Goal: Task Accomplishment & Management: Complete application form

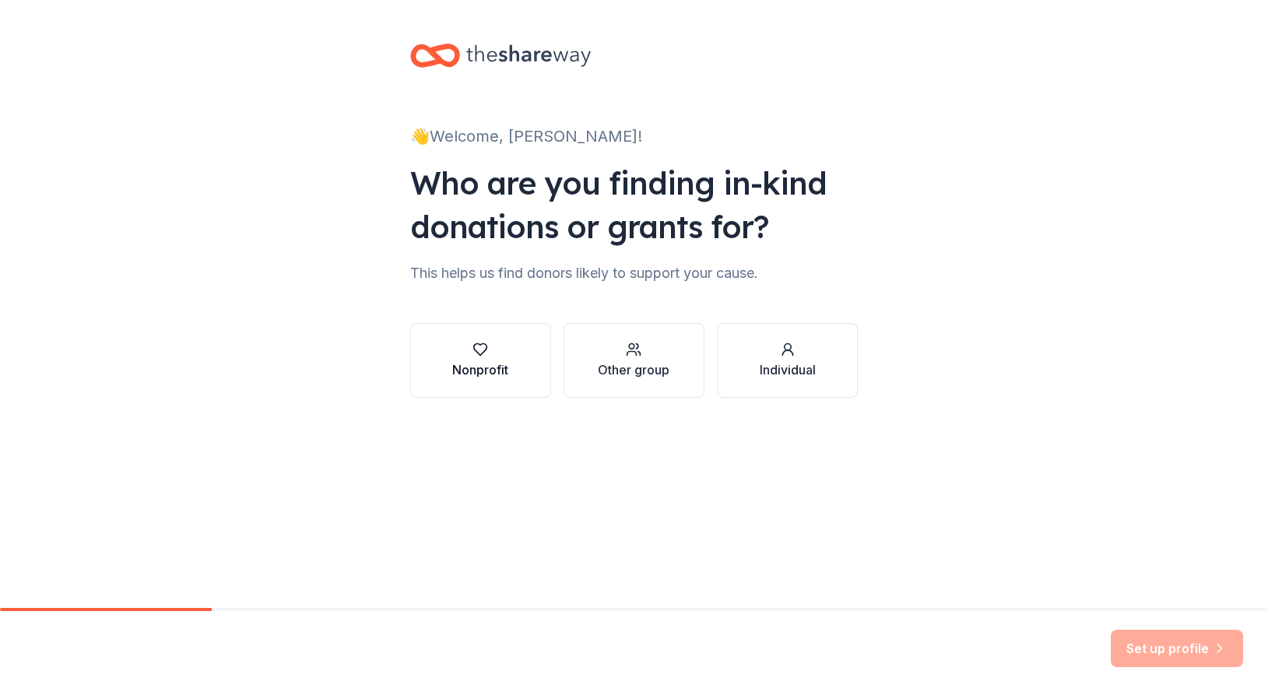
click at [472, 364] on div "Nonprofit" at bounding box center [480, 369] width 56 height 19
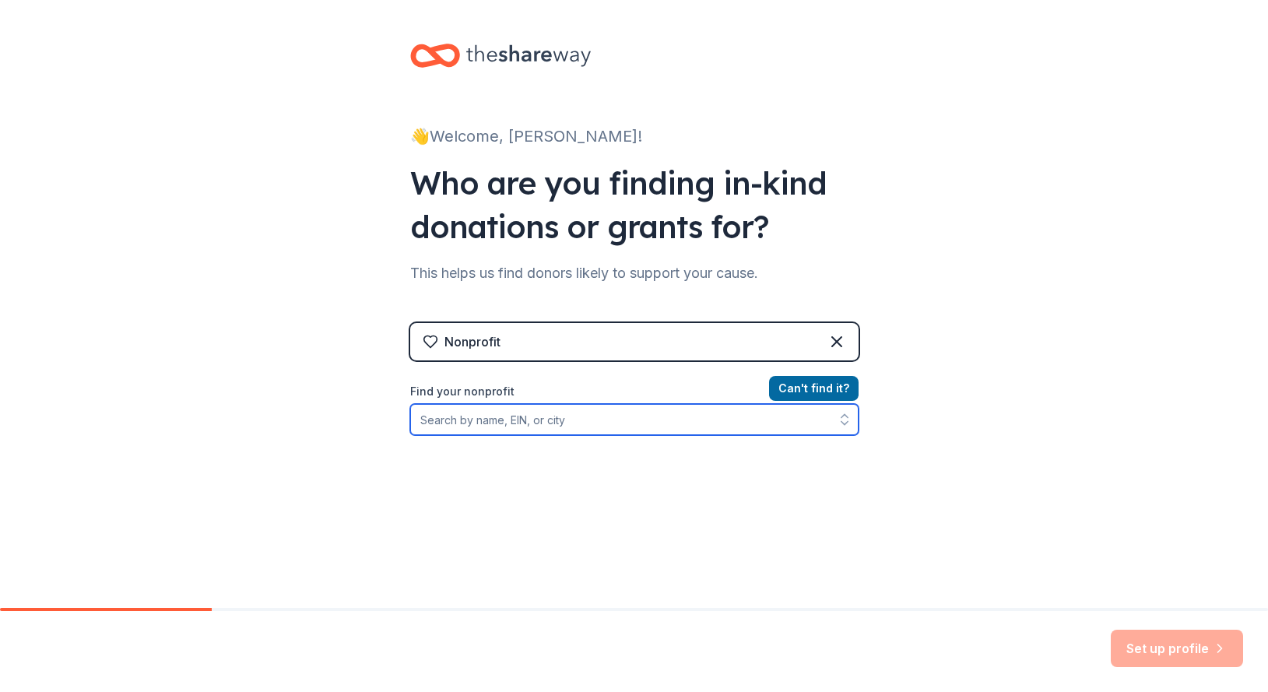
click at [456, 426] on input "Find your nonprofit" at bounding box center [634, 419] width 448 height 31
click at [837, 421] on icon "button" at bounding box center [845, 420] width 16 height 16
type input "74-1646989"
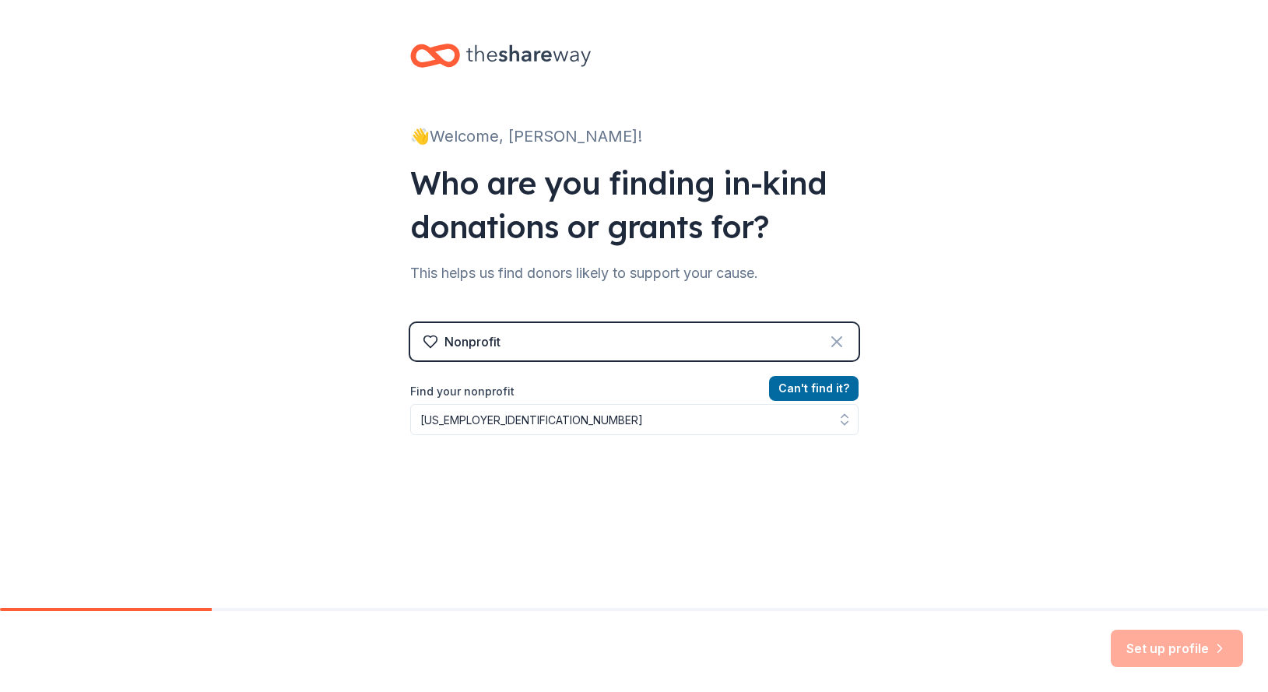
click at [842, 336] on icon at bounding box center [837, 341] width 19 height 19
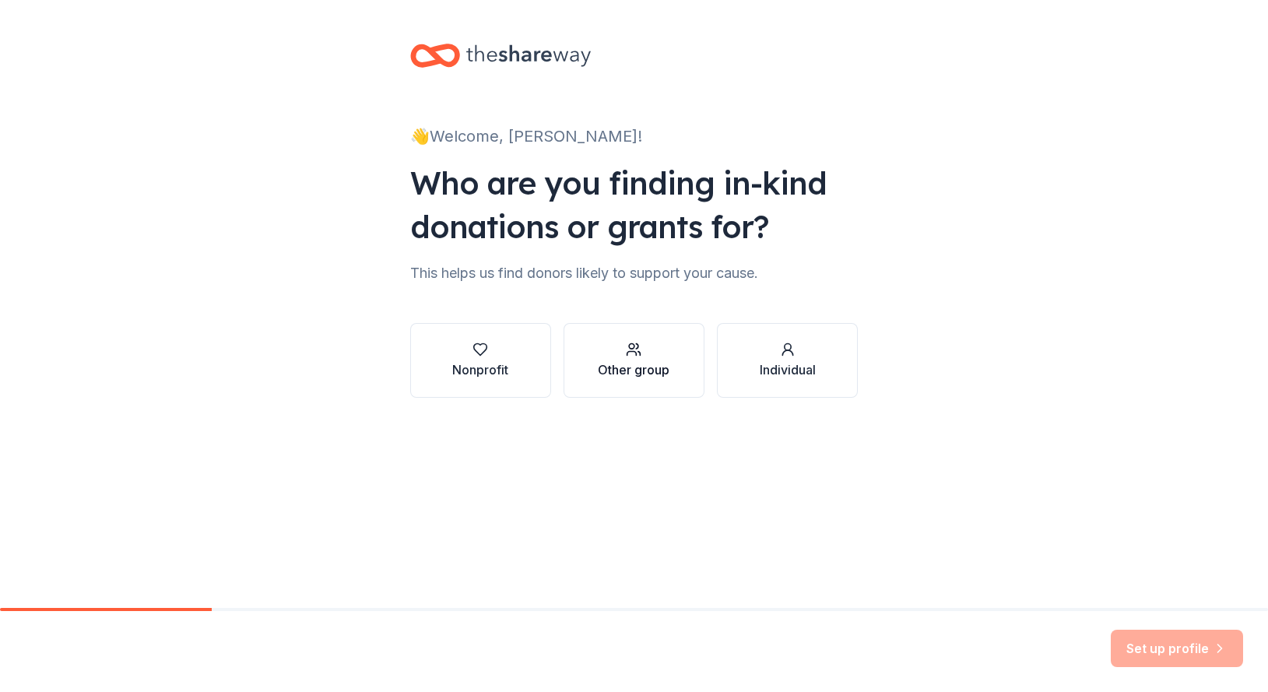
click at [623, 354] on div "button" at bounding box center [634, 350] width 72 height 16
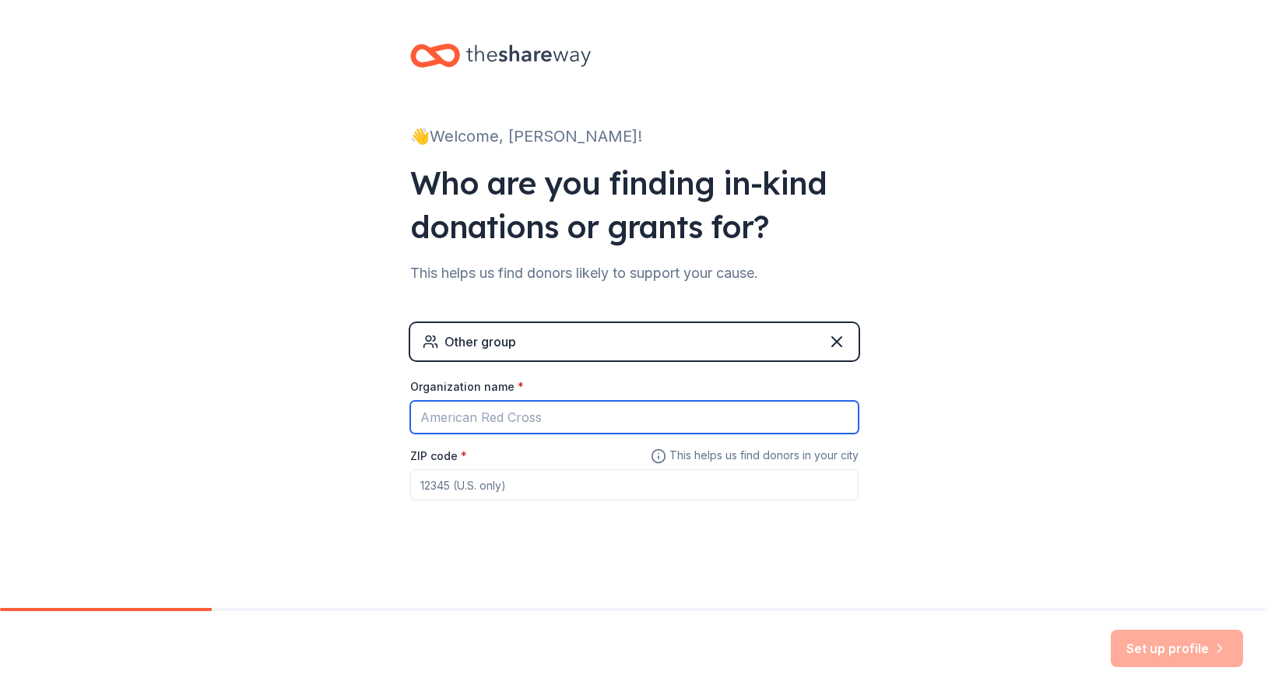
click at [448, 416] on input "Organization name *" at bounding box center [634, 417] width 448 height 33
type input "Texas State Technical College"
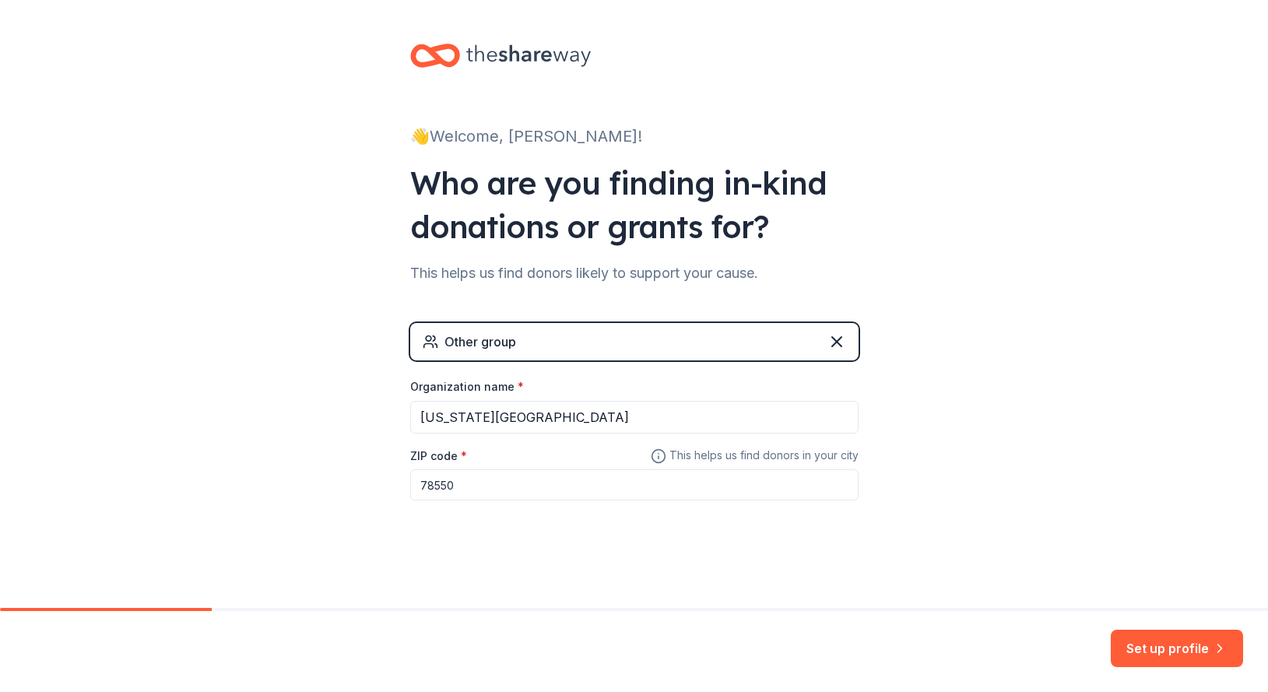
type input "78550"
click at [503, 580] on div "👋 Welcome, Andrea! Who are you finding in-kind donations or grants for? This he…" at bounding box center [634, 303] width 498 height 606
click at [489, 336] on div "Other group" at bounding box center [481, 341] width 72 height 19
click at [620, 416] on input "Texas State Technical College" at bounding box center [634, 417] width 448 height 33
click at [834, 347] on icon at bounding box center [837, 341] width 19 height 19
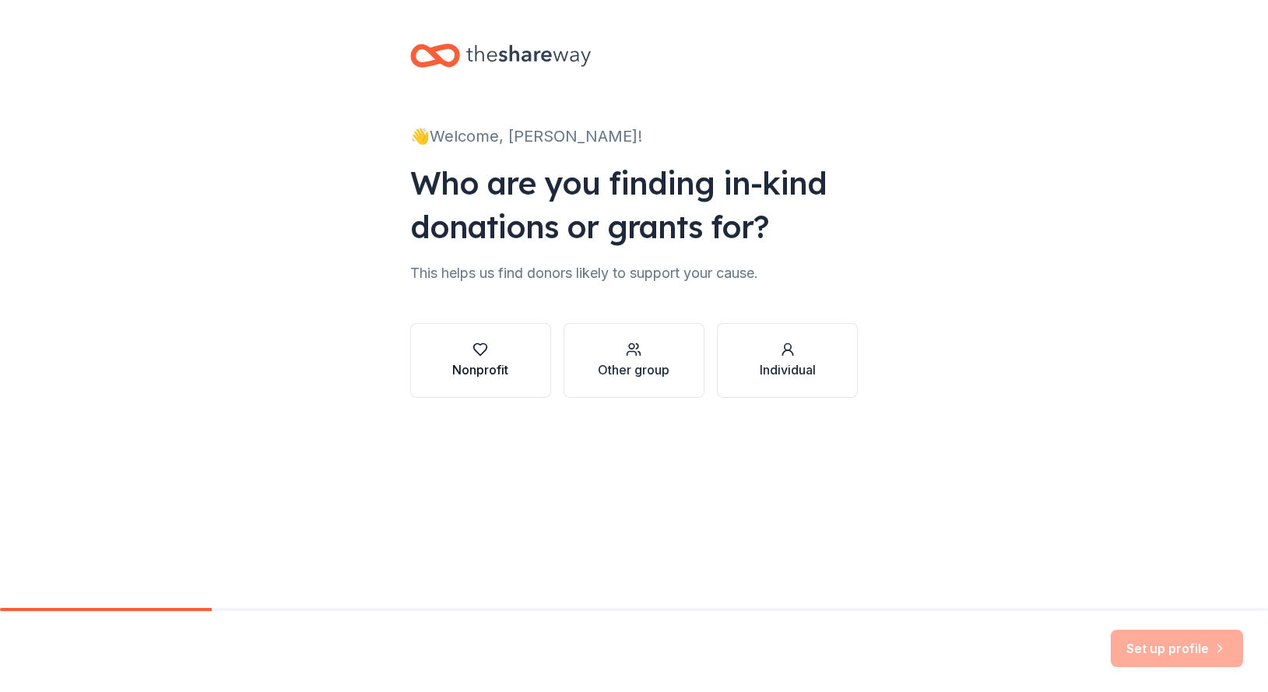
click at [476, 353] on icon "button" at bounding box center [481, 350] width 16 height 16
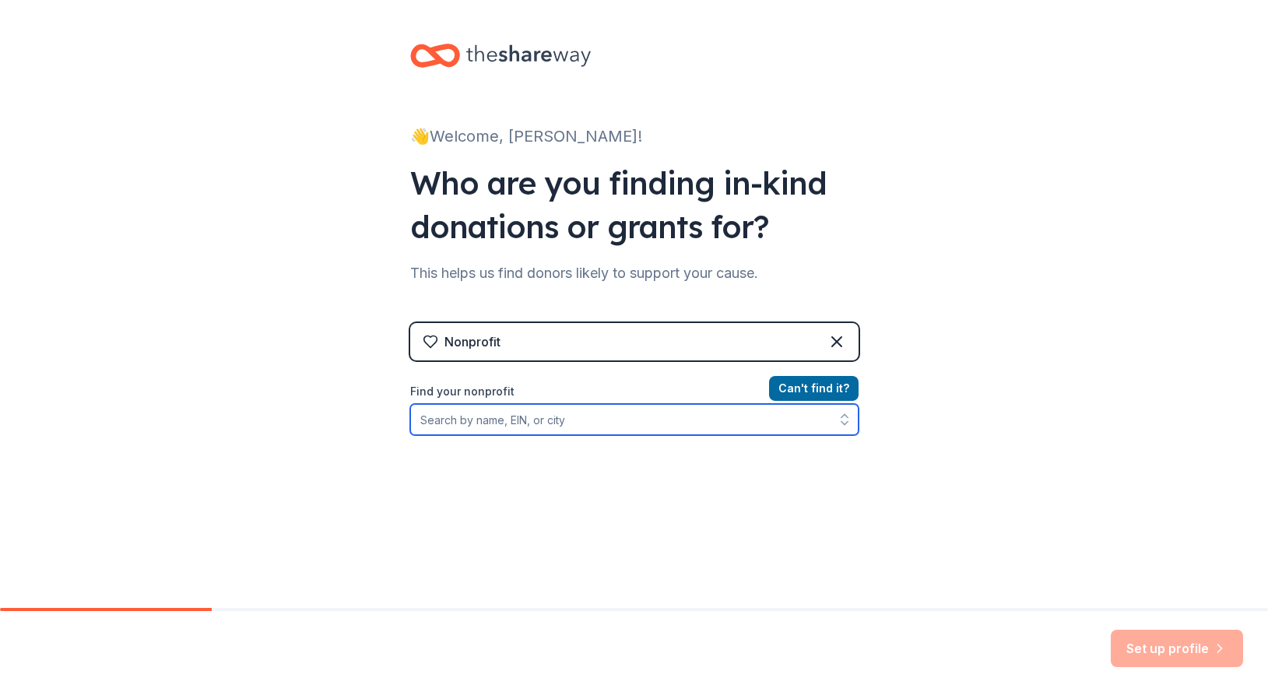
click at [470, 424] on input "Find your nonprofit" at bounding box center [634, 419] width 448 height 31
type input "Texas State Technical College"
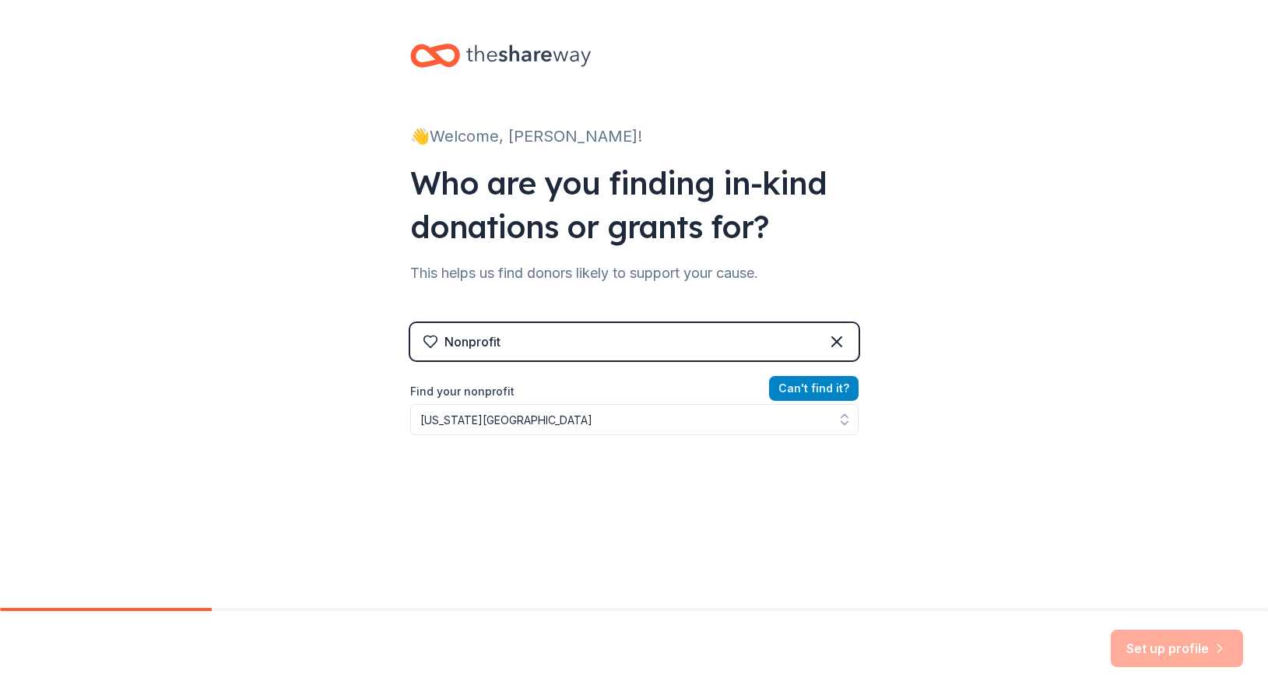
click at [814, 387] on button "Can ' t find it?" at bounding box center [814, 388] width 90 height 25
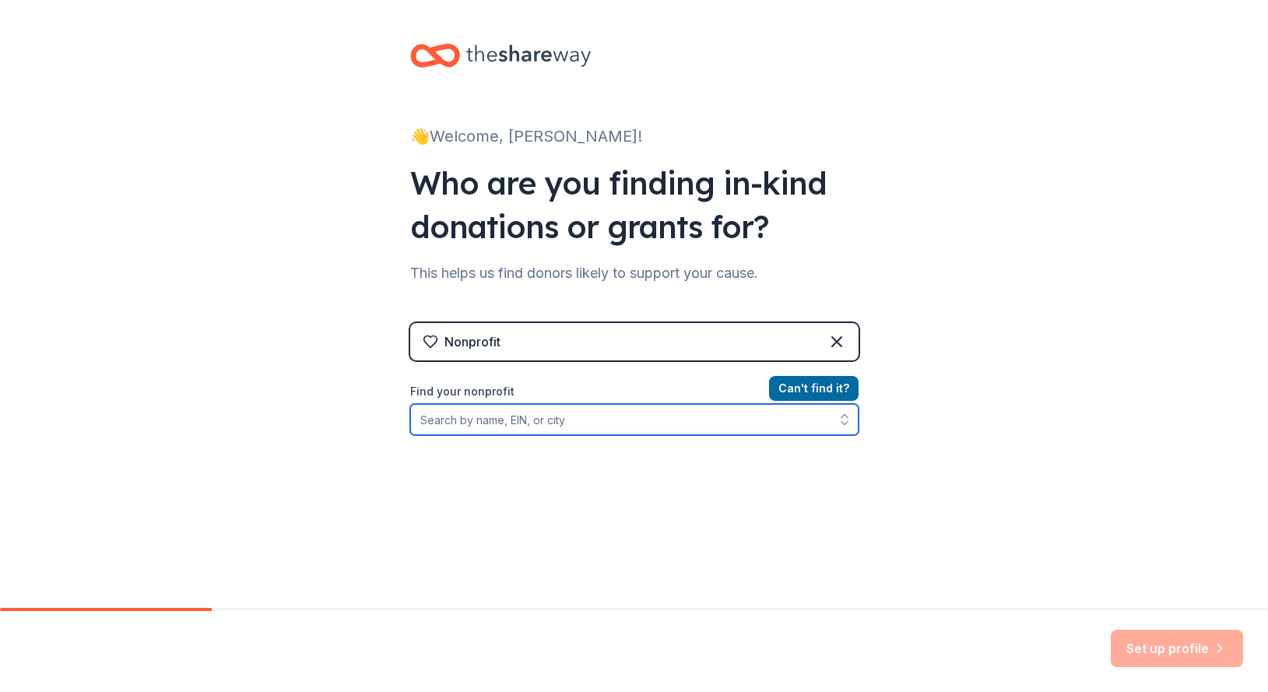
click at [456, 423] on input "Find your nonprofit" at bounding box center [634, 419] width 448 height 31
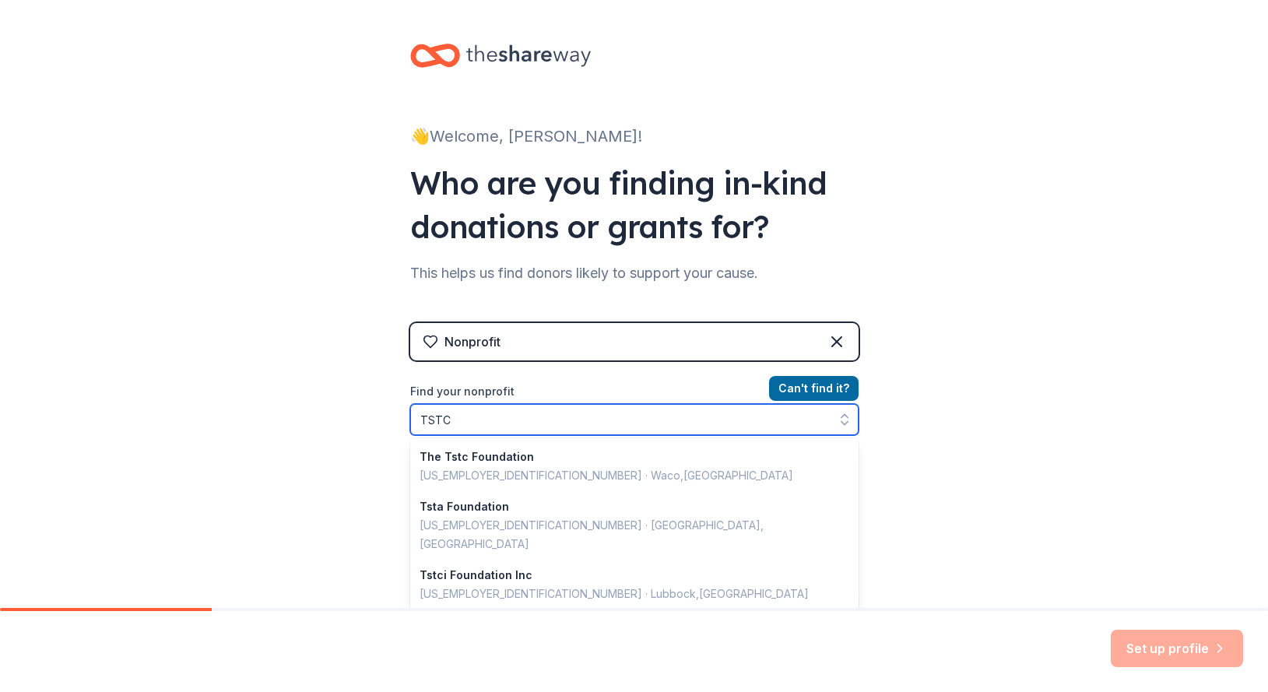
drag, startPoint x: 456, startPoint y: 417, endPoint x: 386, endPoint y: 412, distance: 70.3
click at [410, 412] on input "TSTC" at bounding box center [634, 419] width 448 height 31
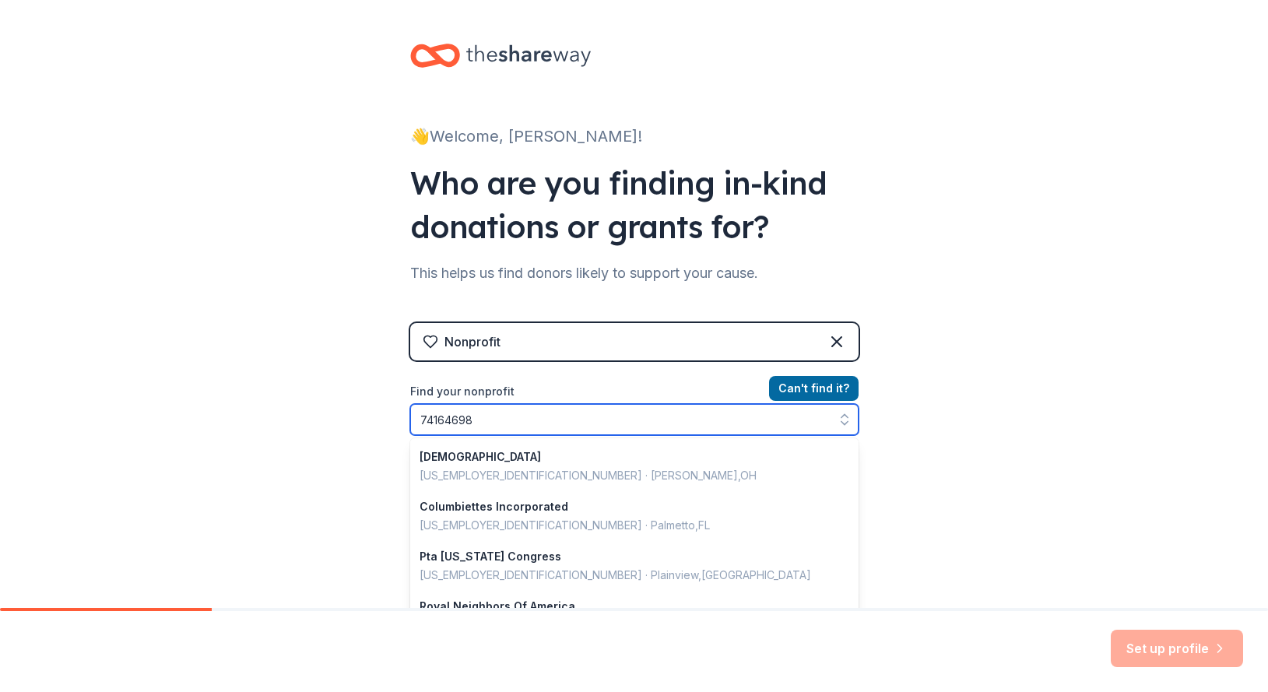
type input "741646989"
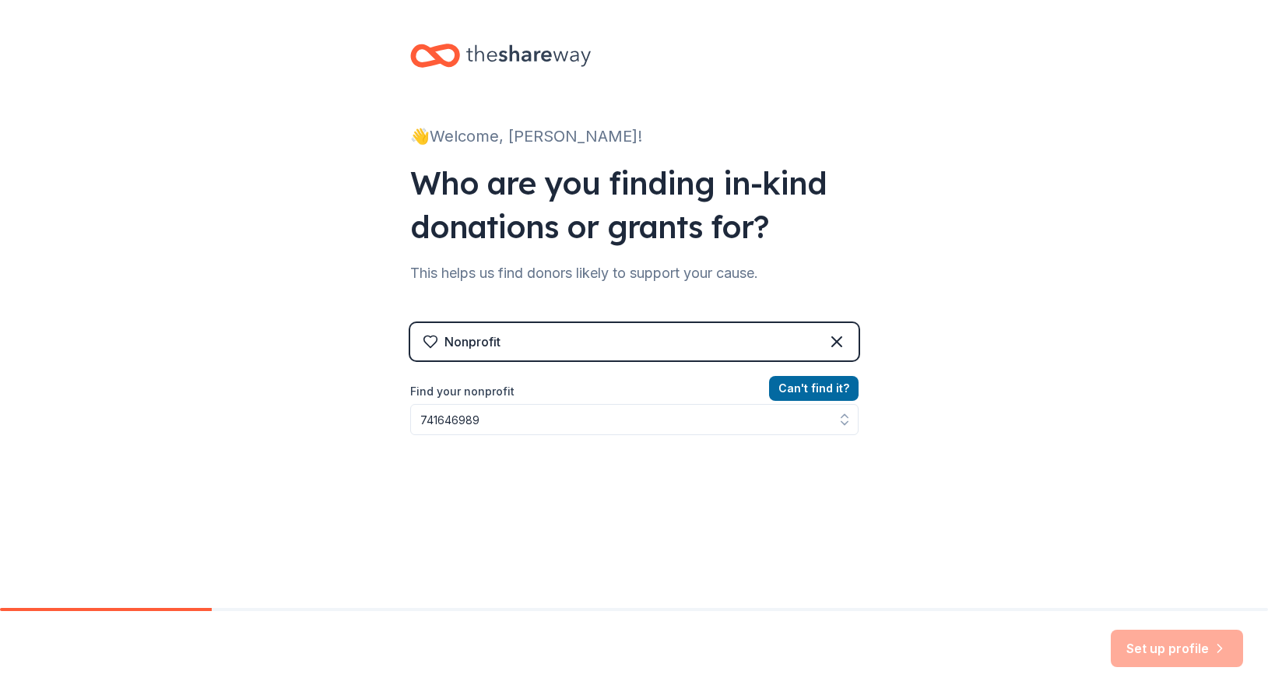
click at [835, 536] on div "Nonprofit Can ' t find it? Find your nonprofit 741646989" at bounding box center [634, 457] width 448 height 268
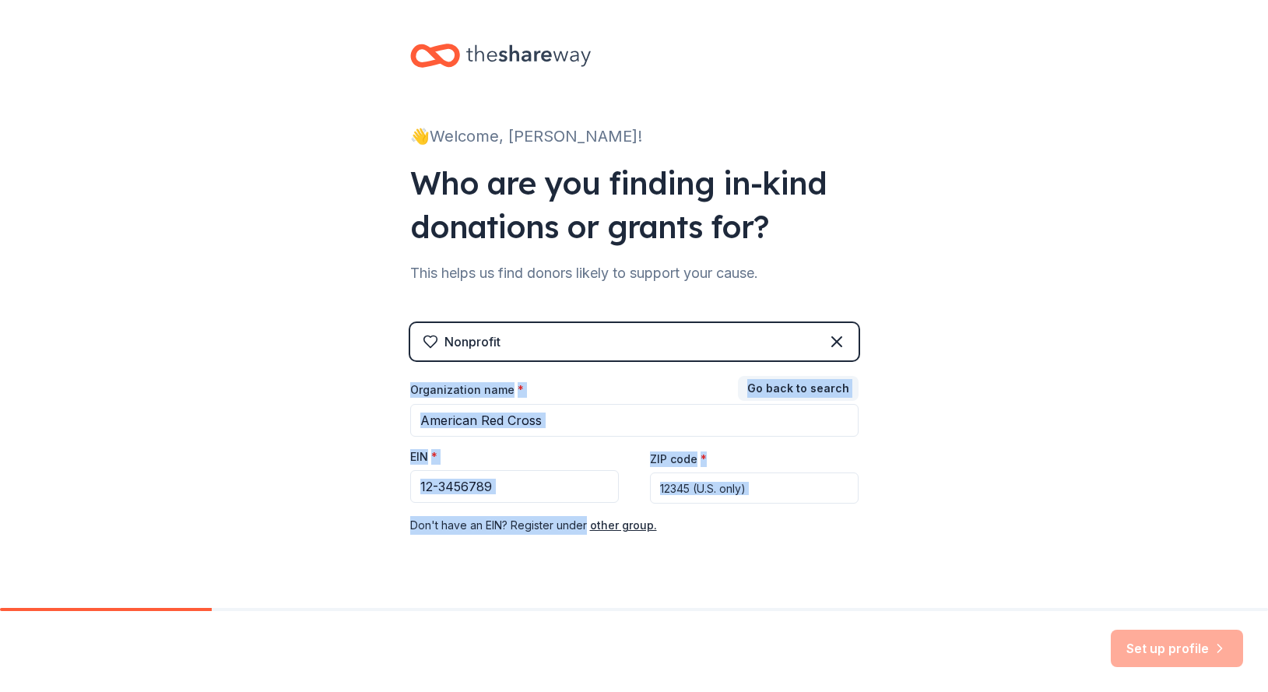
click at [648, 387] on div "Organization name *" at bounding box center [634, 393] width 448 height 22
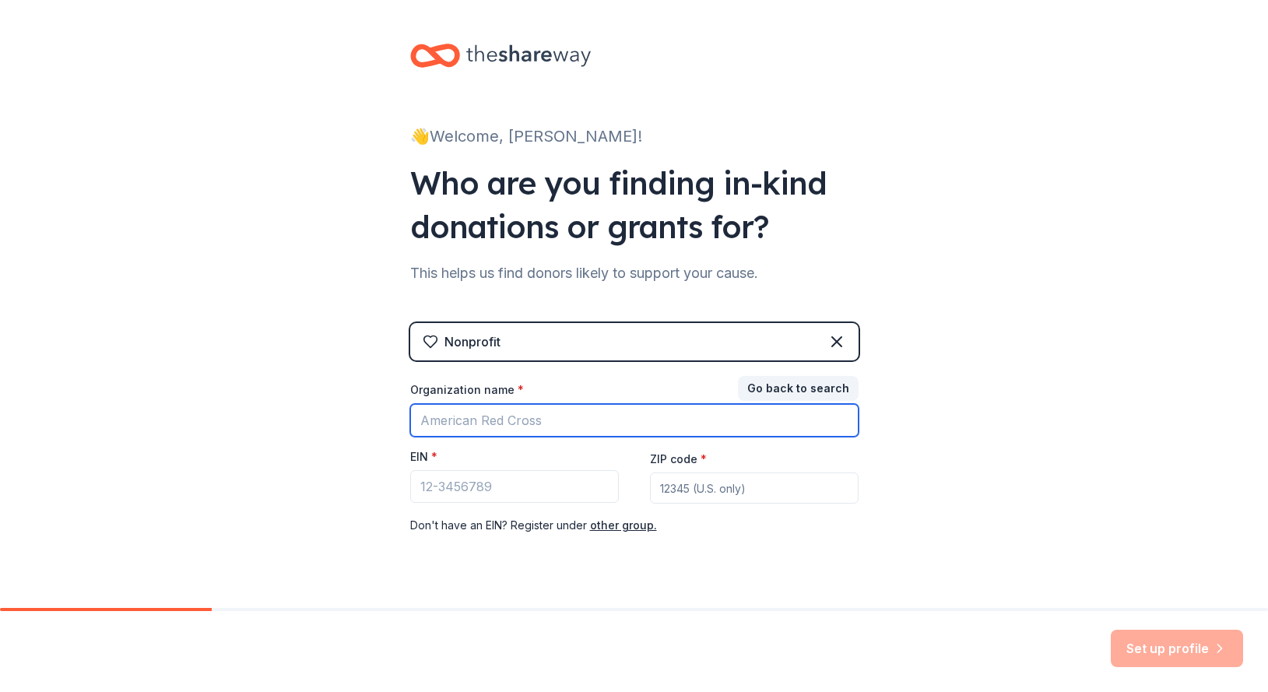
click at [437, 423] on input "Organization name *" at bounding box center [634, 420] width 448 height 33
type input "TSTC Housing"
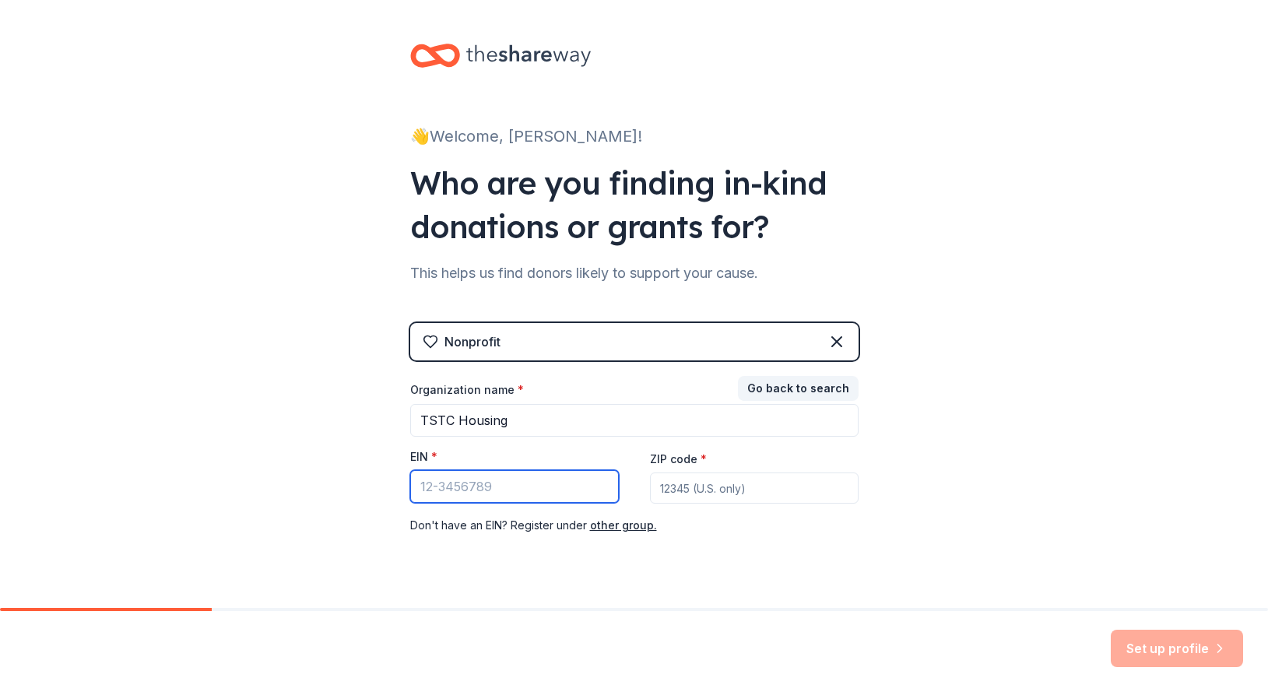
click at [421, 492] on input "EIN *" at bounding box center [514, 486] width 209 height 33
type input "74-1646989"
click at [722, 487] on input "ZIP code *" at bounding box center [754, 488] width 209 height 31
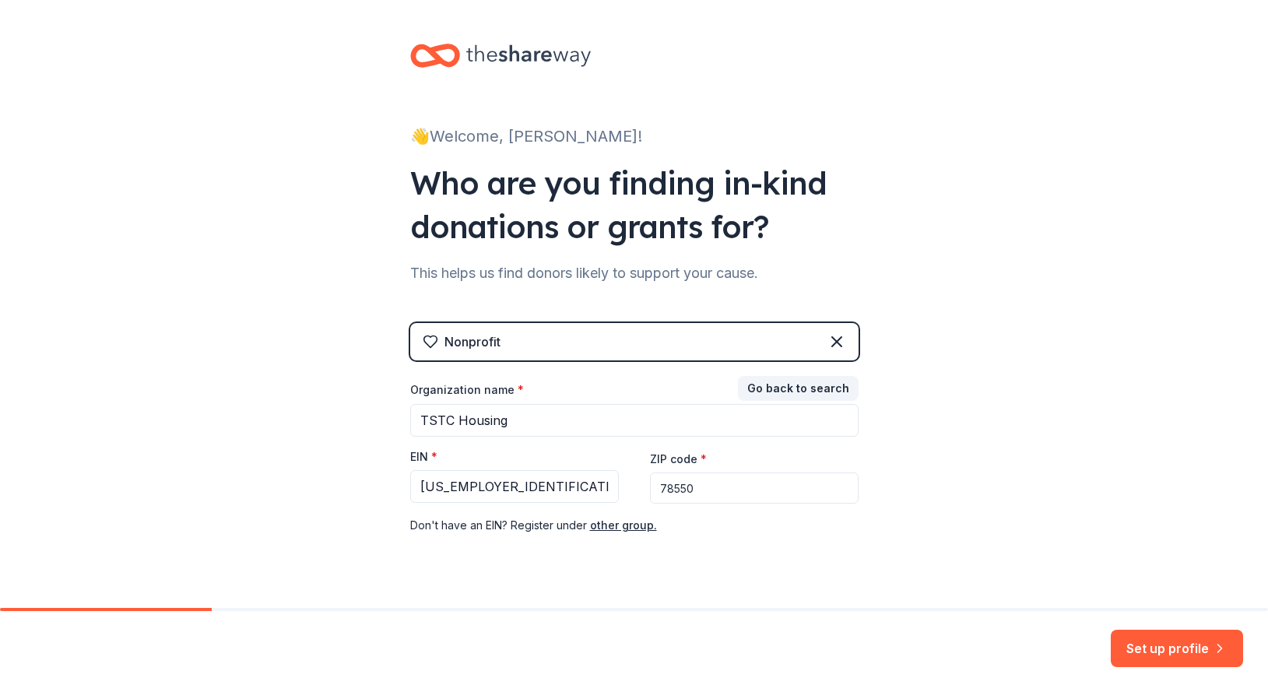
type input "78550"
drag, startPoint x: 856, startPoint y: 511, endPoint x: 893, endPoint y: 504, distance: 37.1
click at [857, 511] on div "Organization name * TSTC Housing EIN * 74-1646989 ZIP code * 78550 Don ' t have…" at bounding box center [634, 458] width 448 height 153
click at [1157, 645] on button "Set up profile" at bounding box center [1177, 648] width 132 height 37
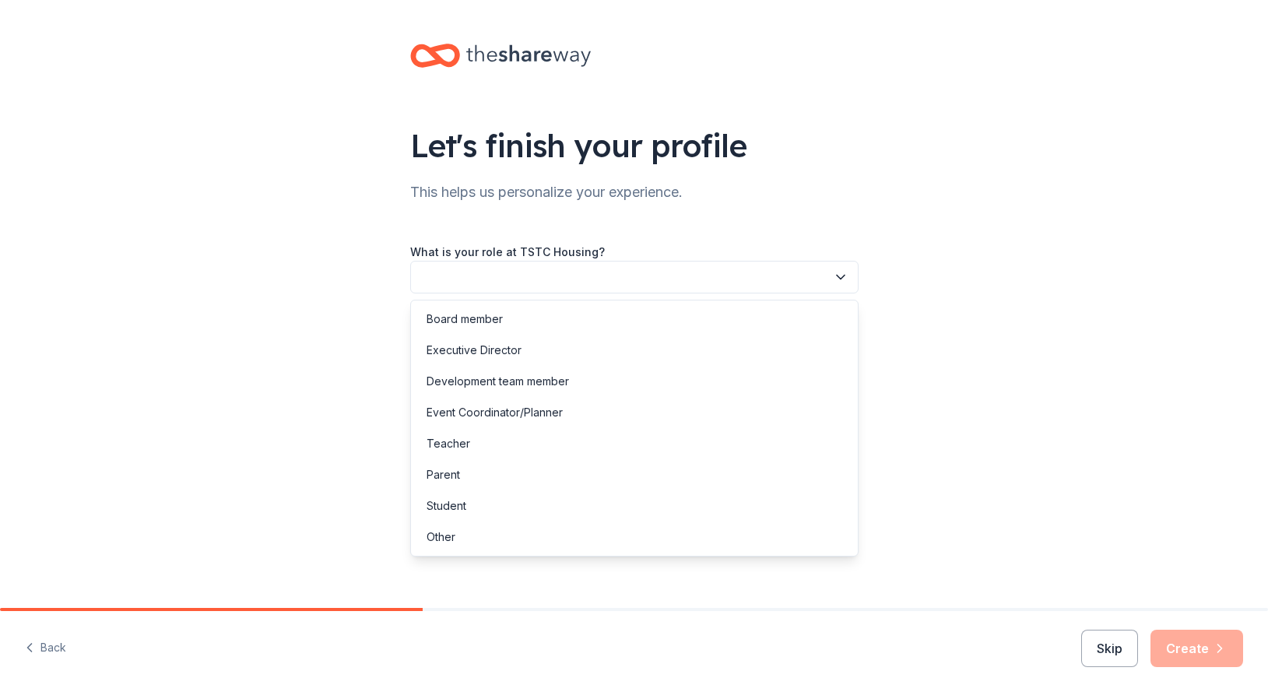
click at [459, 275] on button "button" at bounding box center [634, 277] width 448 height 33
click at [448, 537] on div "Other" at bounding box center [441, 537] width 29 height 19
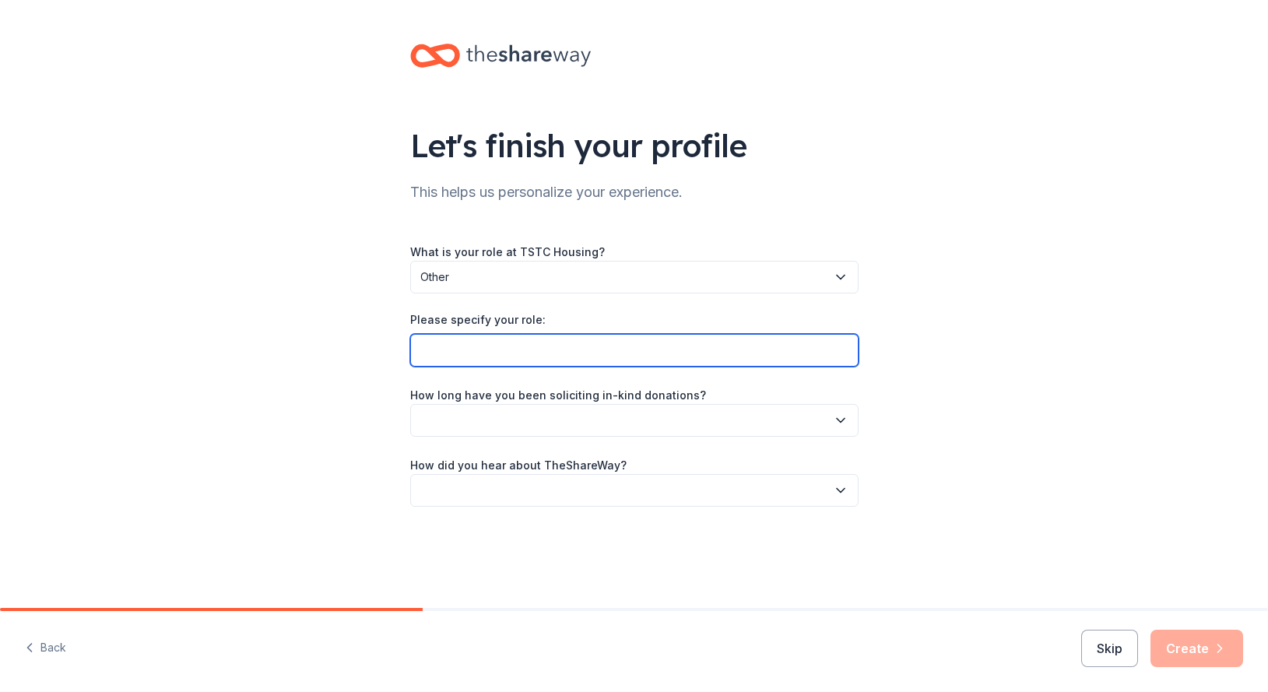
click at [452, 345] on input "Please specify your role:" at bounding box center [634, 350] width 448 height 33
type input "Housing Coordinator"
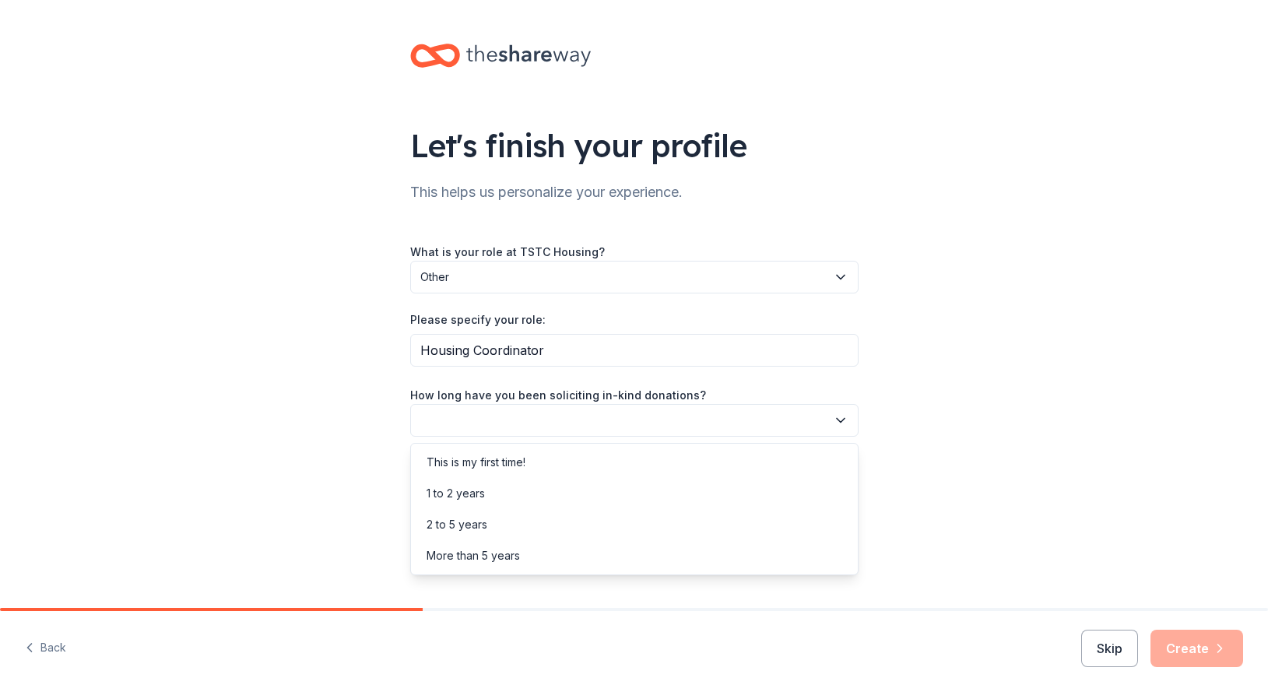
click at [842, 417] on icon "button" at bounding box center [841, 421] width 16 height 16
click at [503, 462] on div "This is my first time!" at bounding box center [476, 462] width 99 height 19
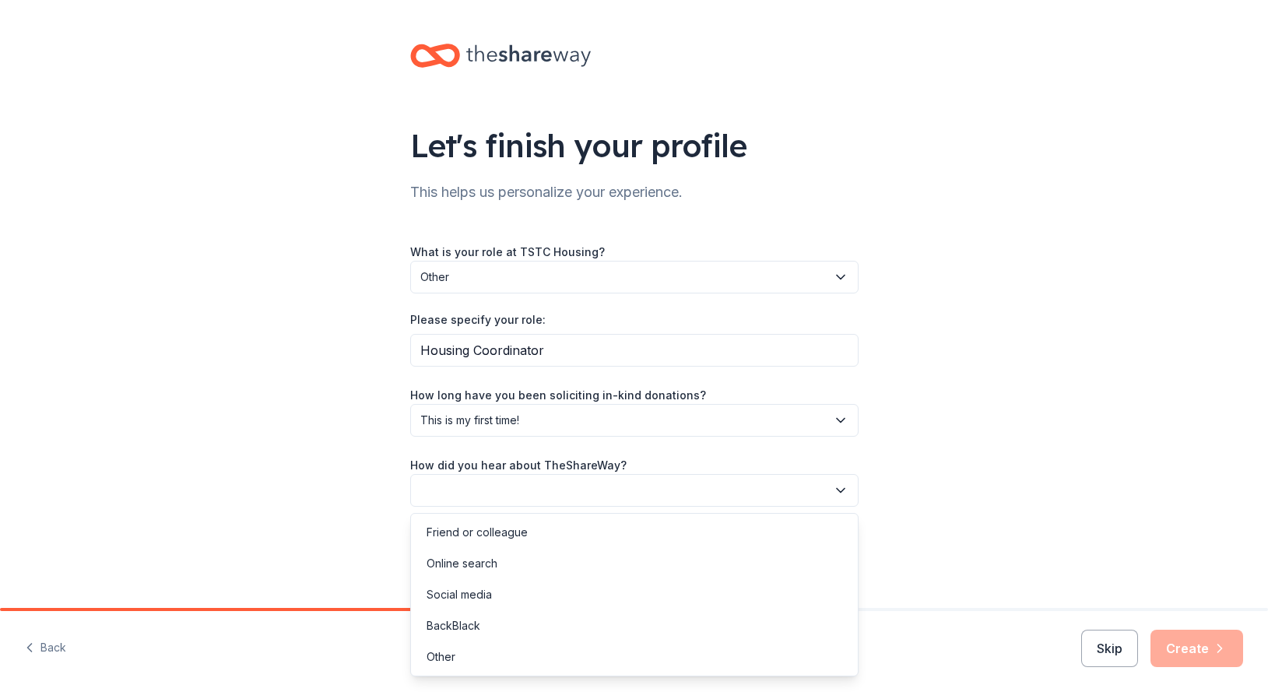
click at [435, 492] on button "button" at bounding box center [634, 490] width 448 height 33
click at [481, 560] on div "Online search" at bounding box center [462, 563] width 71 height 19
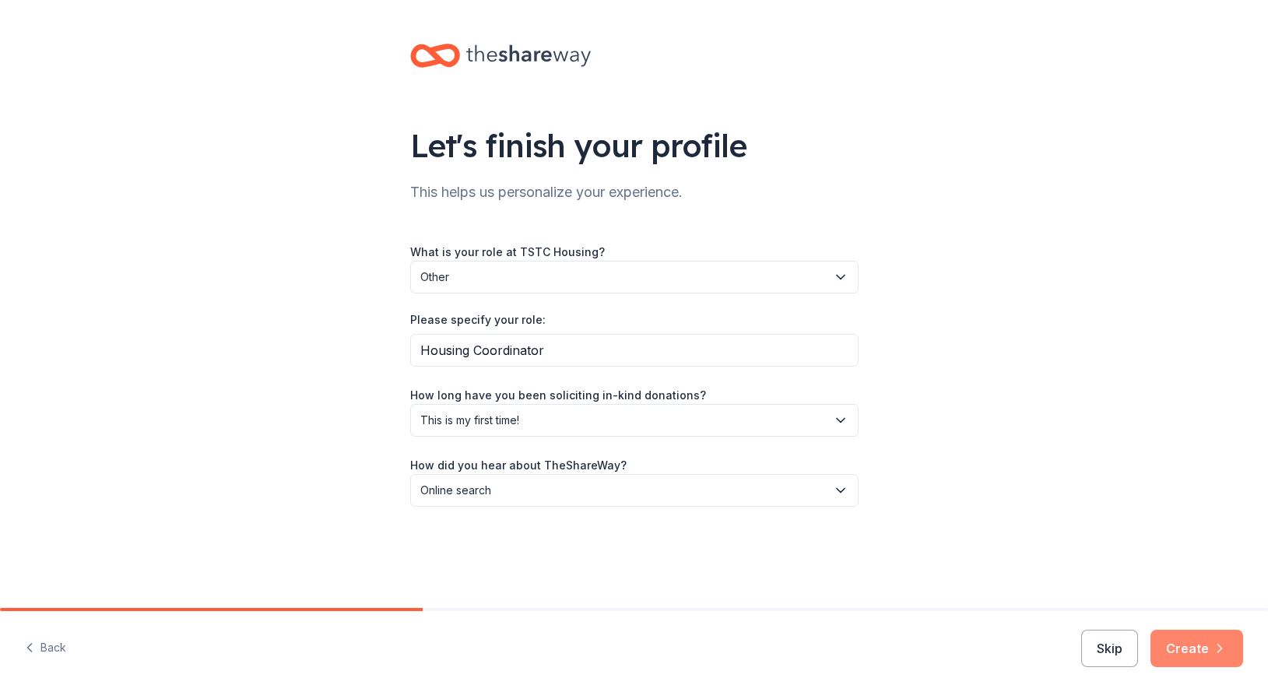
click at [1204, 648] on button "Create" at bounding box center [1197, 648] width 93 height 37
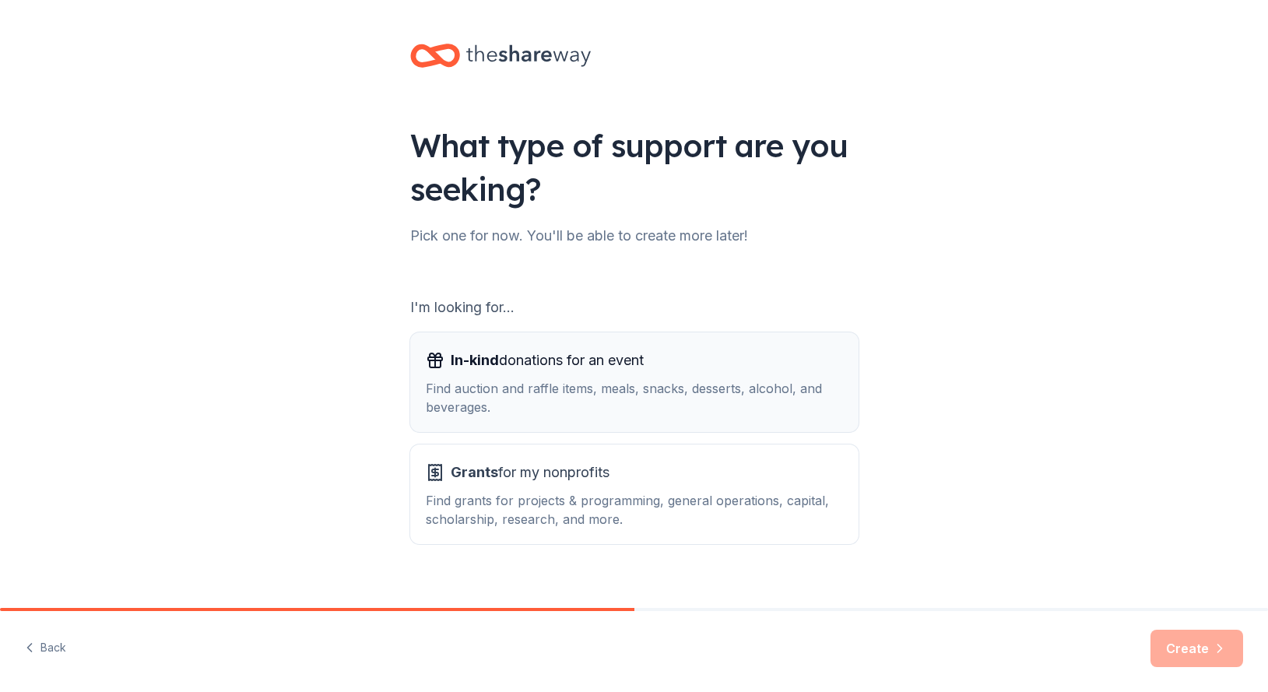
click at [457, 368] on span "In-kind" at bounding box center [475, 360] width 48 height 16
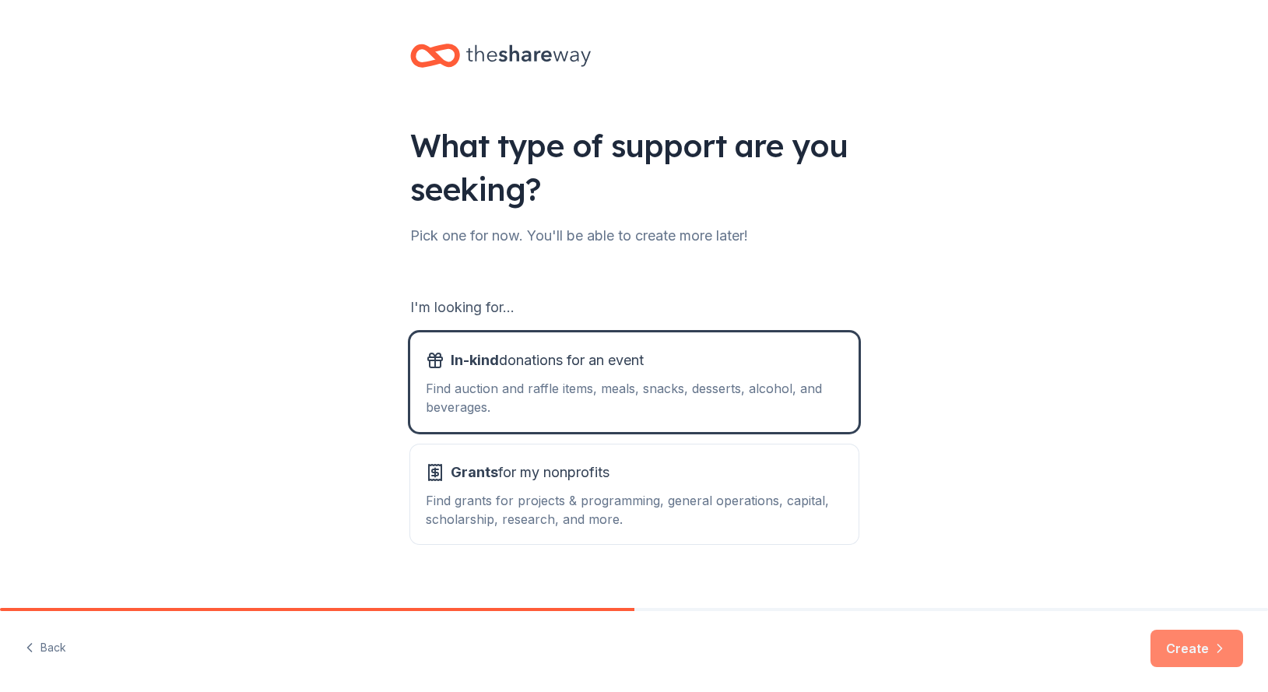
click at [1199, 649] on button "Create" at bounding box center [1197, 648] width 93 height 37
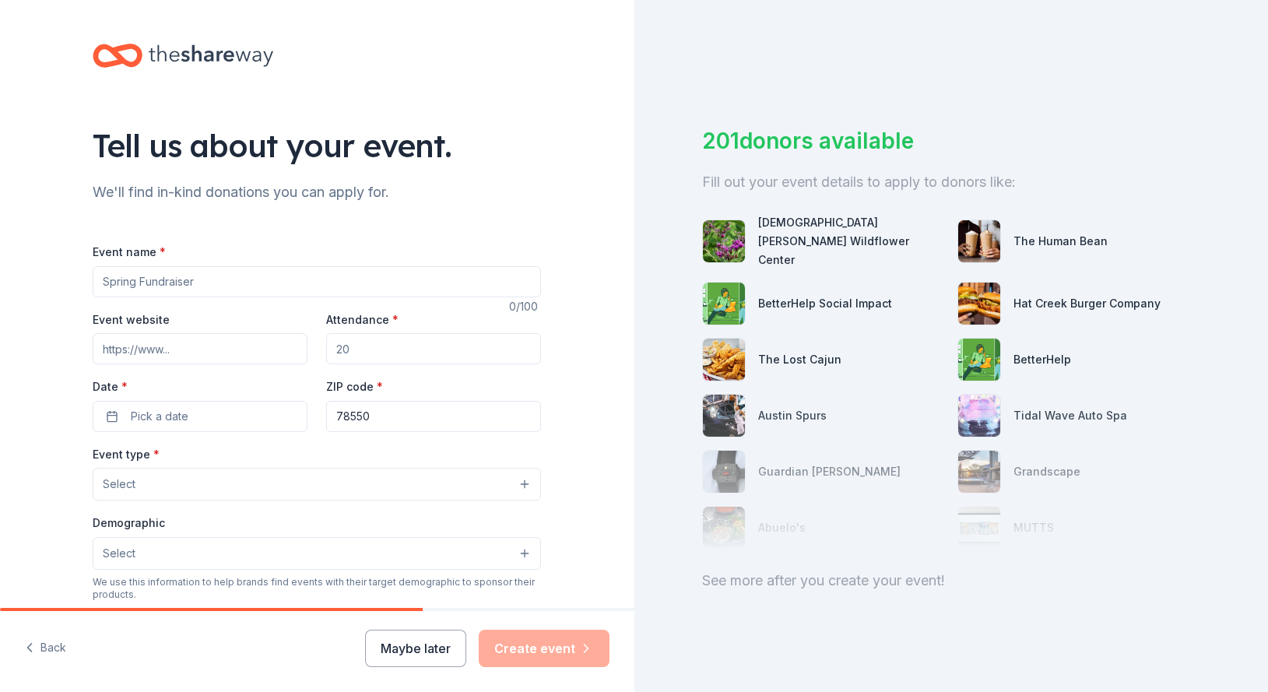
click at [149, 279] on input "Event name *" at bounding box center [317, 281] width 448 height 31
click at [128, 279] on input "Event name *" at bounding box center [317, 281] width 448 height 31
type input "Student Housing Events"
type input "150"
click at [138, 417] on span "Pick a date" at bounding box center [160, 416] width 58 height 19
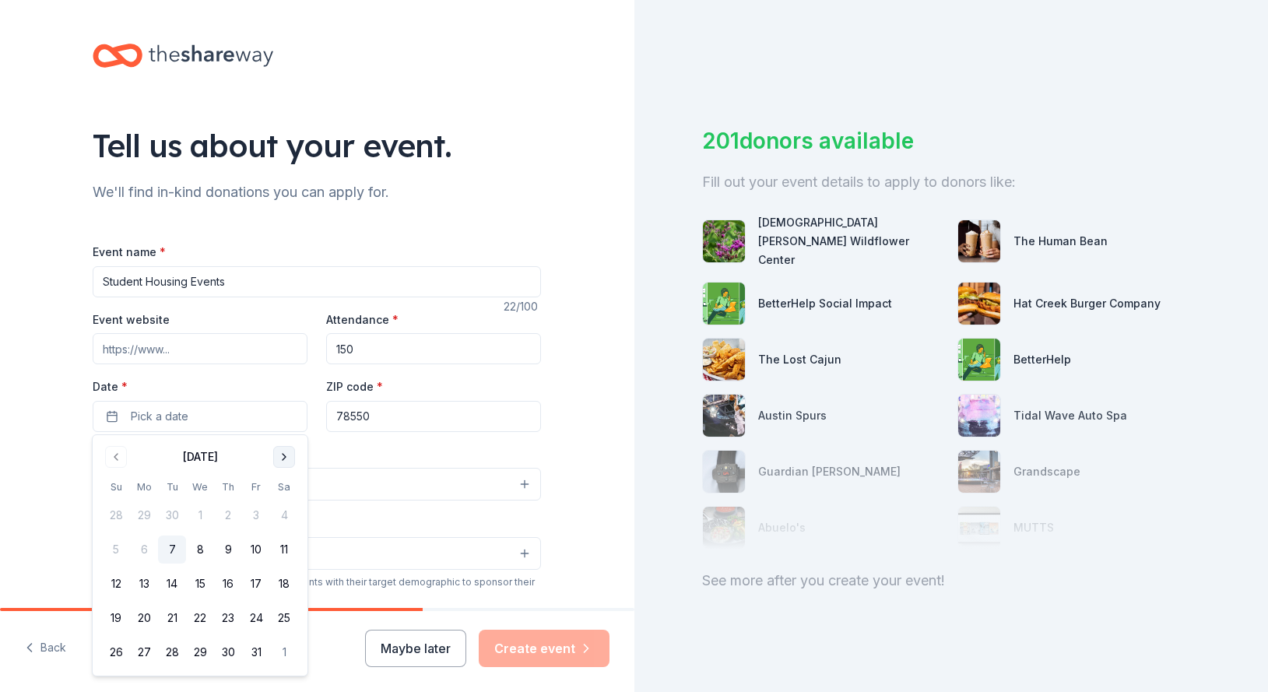
click at [282, 457] on button "Go to next month" at bounding box center [284, 457] width 22 height 22
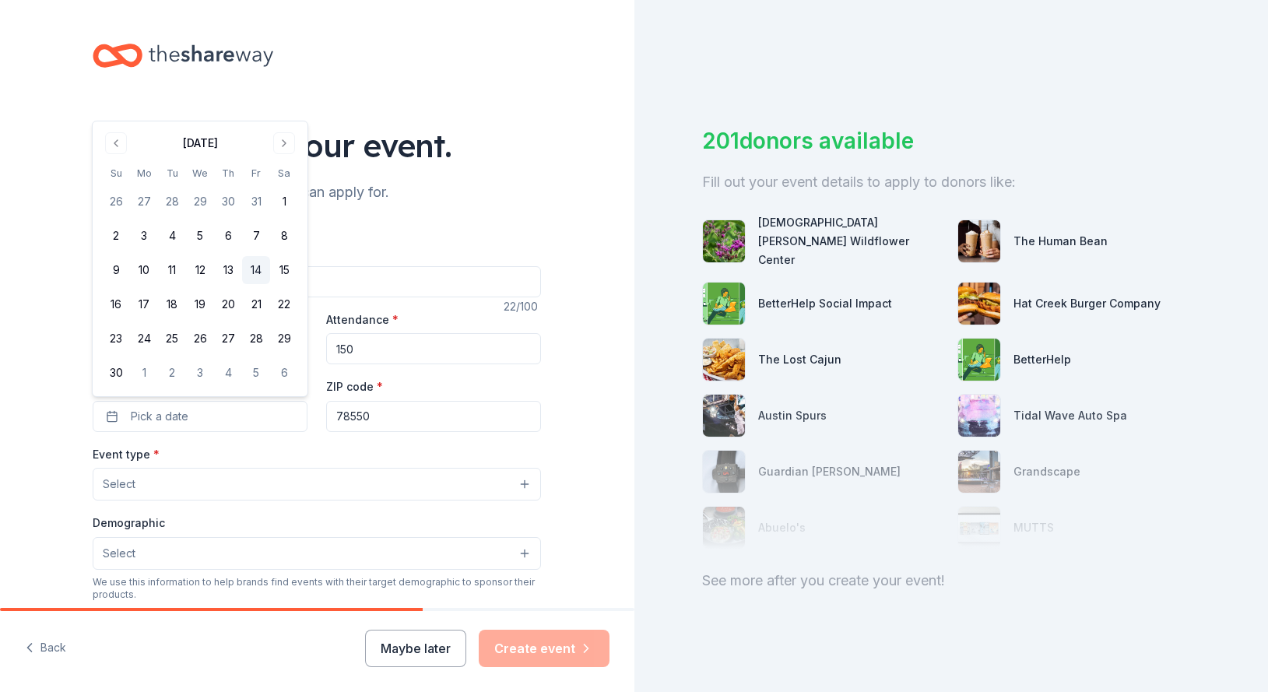
click at [258, 276] on button "14" at bounding box center [256, 270] width 28 height 28
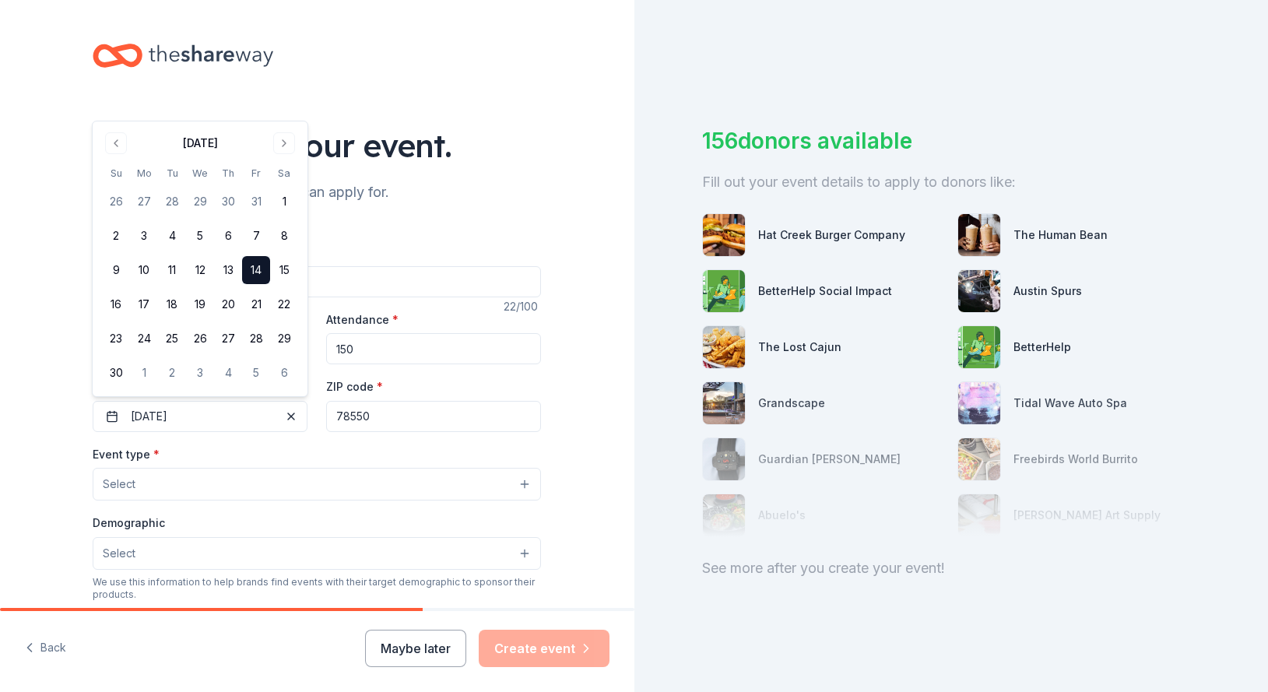
click at [153, 484] on button "Select" at bounding box center [317, 484] width 448 height 33
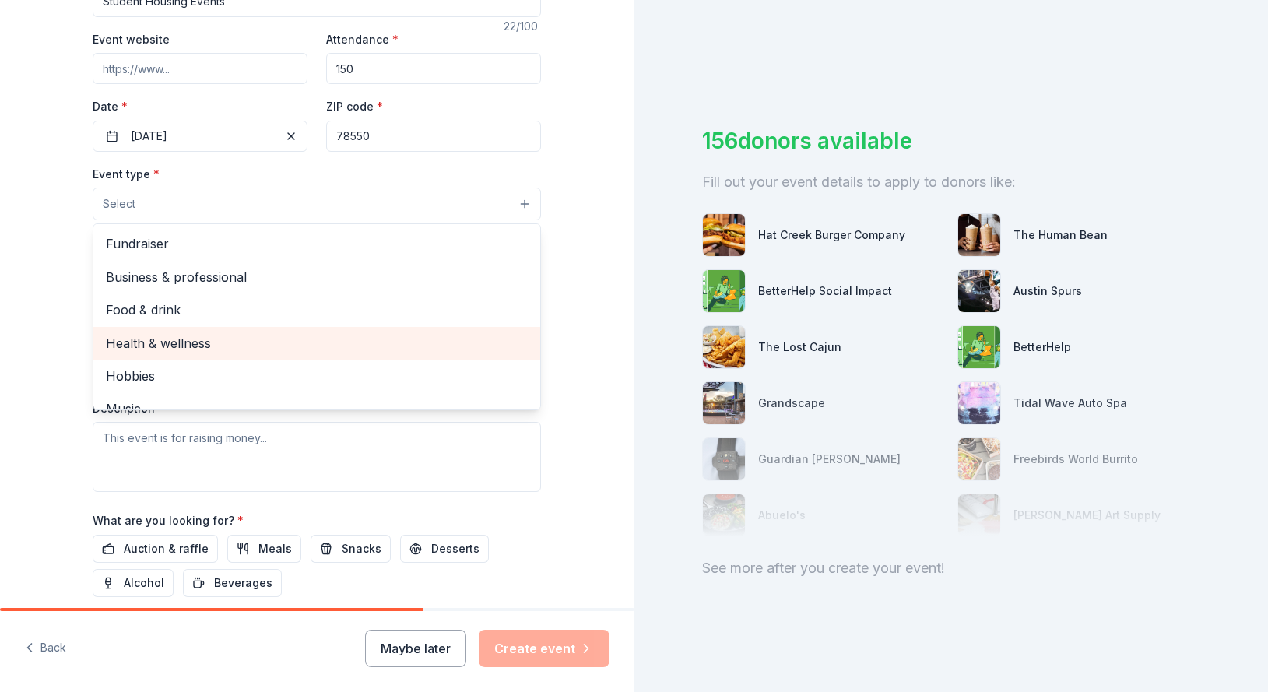
scroll to position [52, 0]
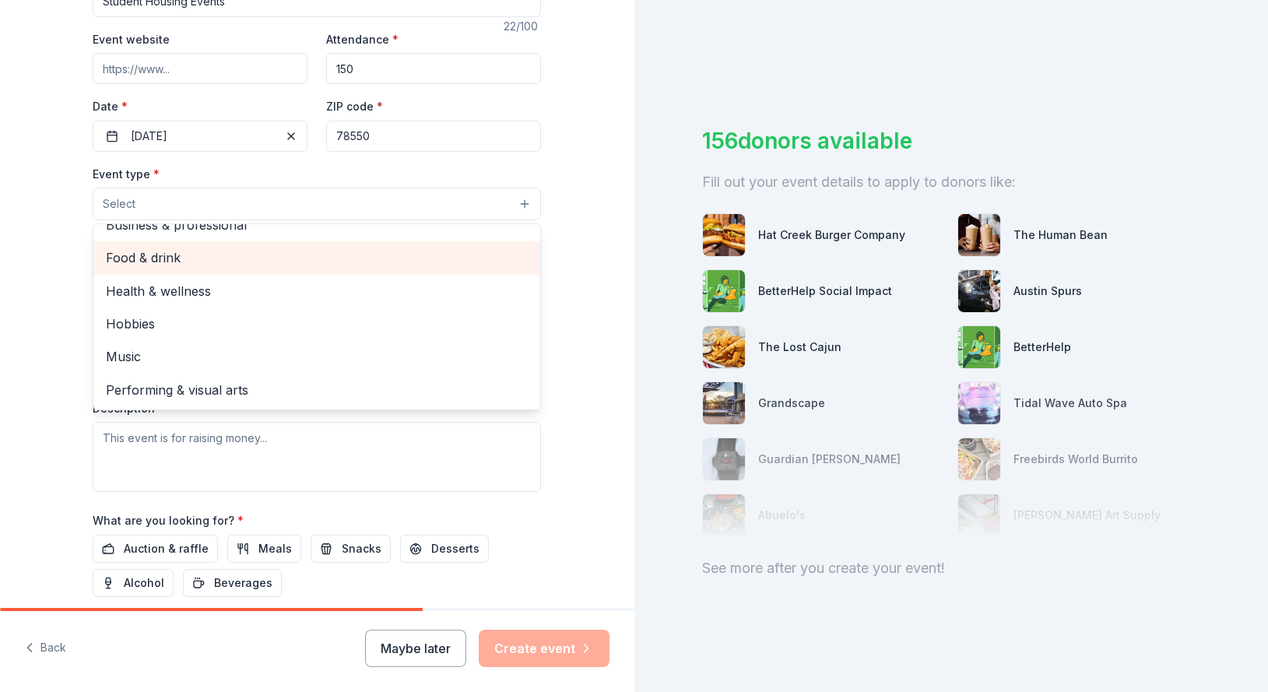
click at [133, 258] on span "Food & drink" at bounding box center [317, 258] width 422 height 20
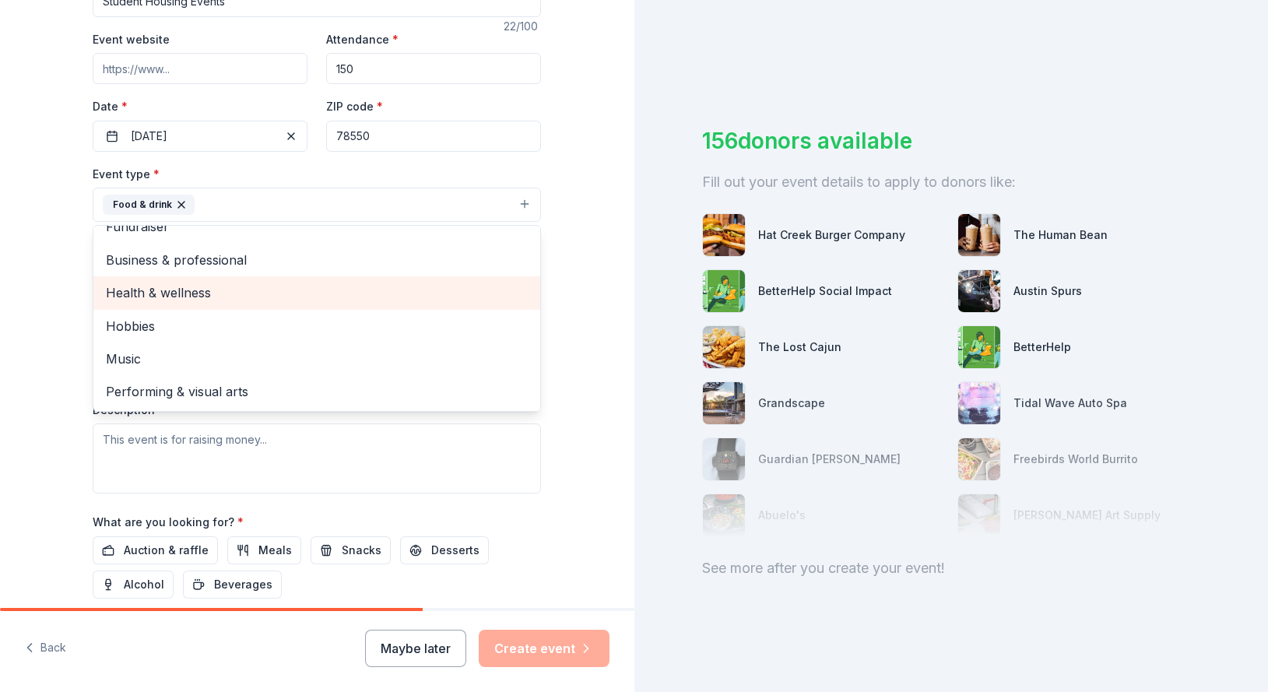
click at [174, 292] on span "Health & wellness" at bounding box center [317, 293] width 422 height 20
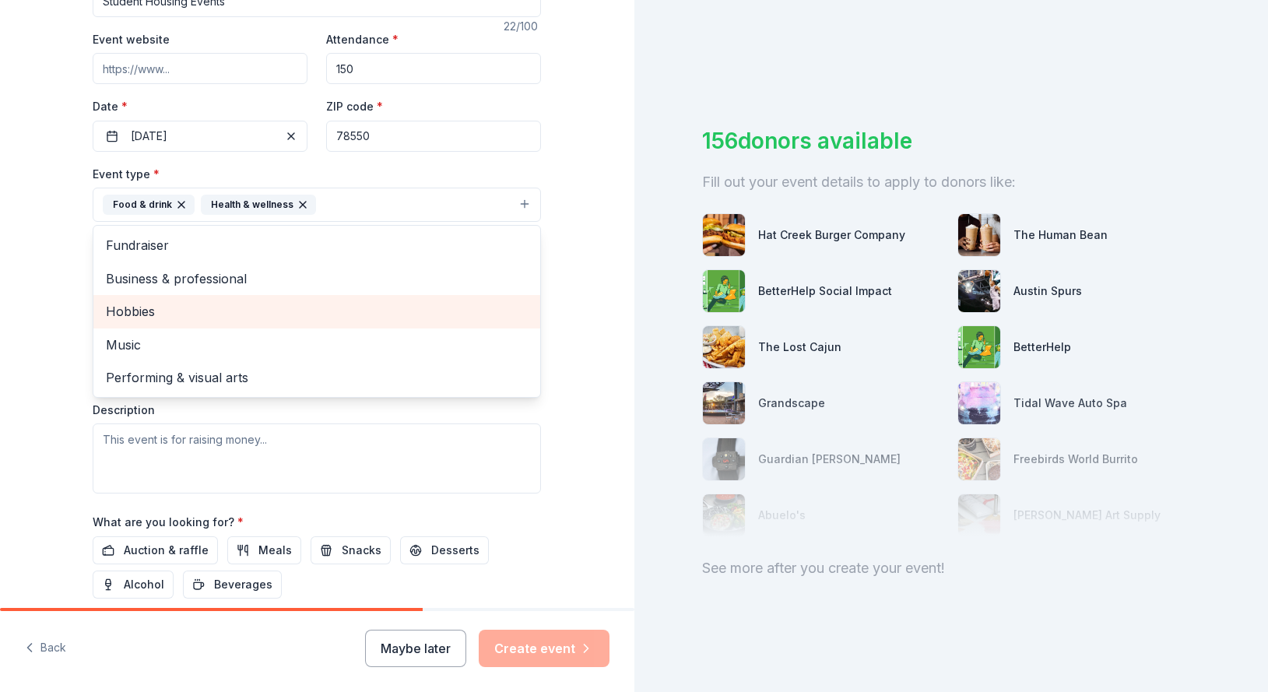
scroll to position [0, 0]
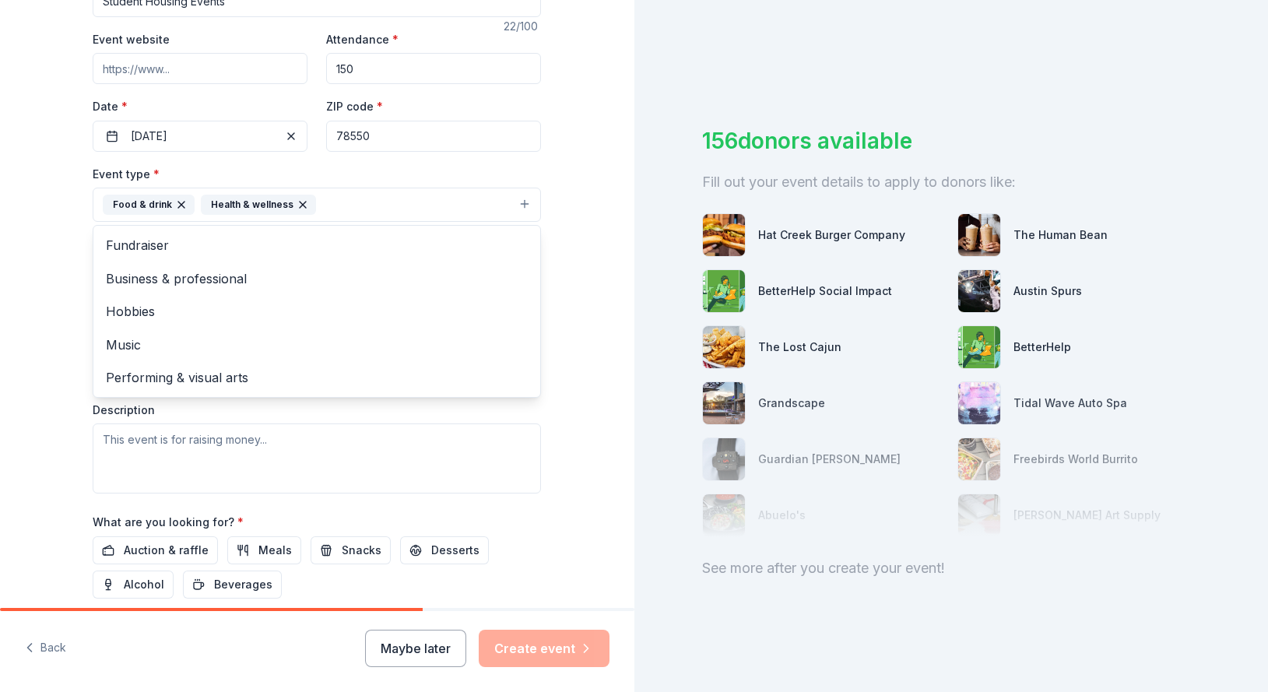
click at [587, 324] on div "Tell us about your event. We'll find in-kind donations you can apply for. Event…" at bounding box center [317, 239] width 634 height 1038
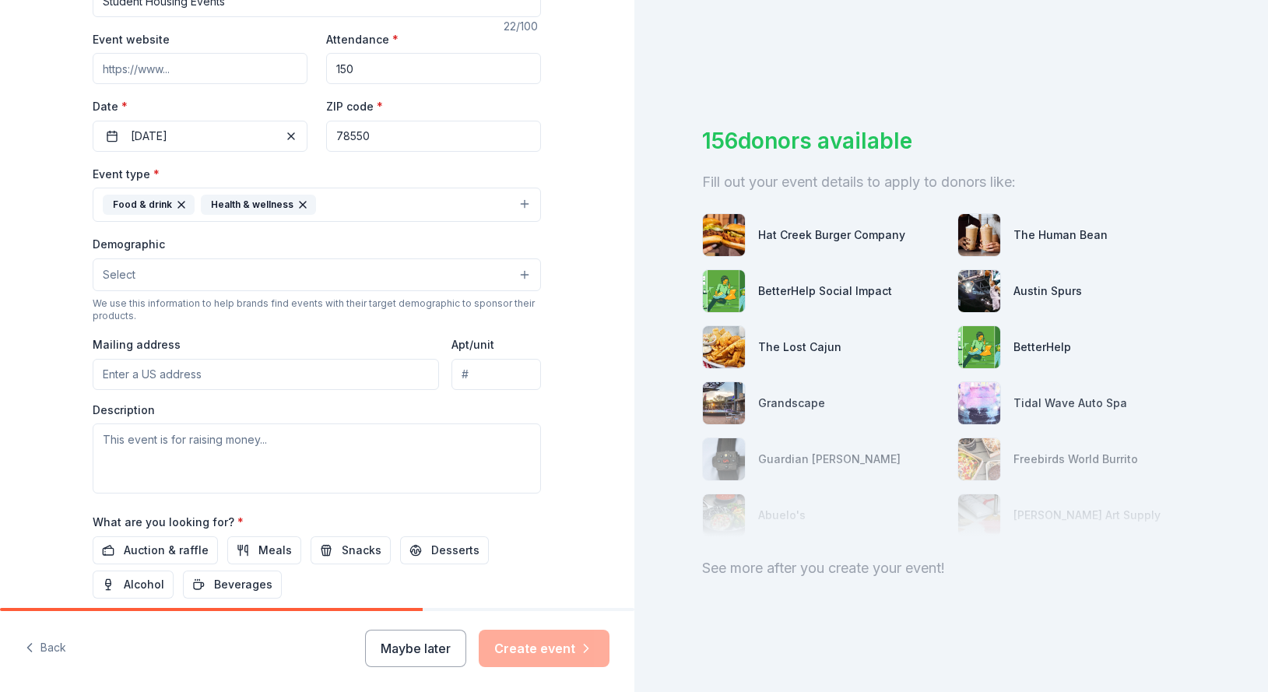
click at [135, 279] on span "Select" at bounding box center [119, 274] width 33 height 19
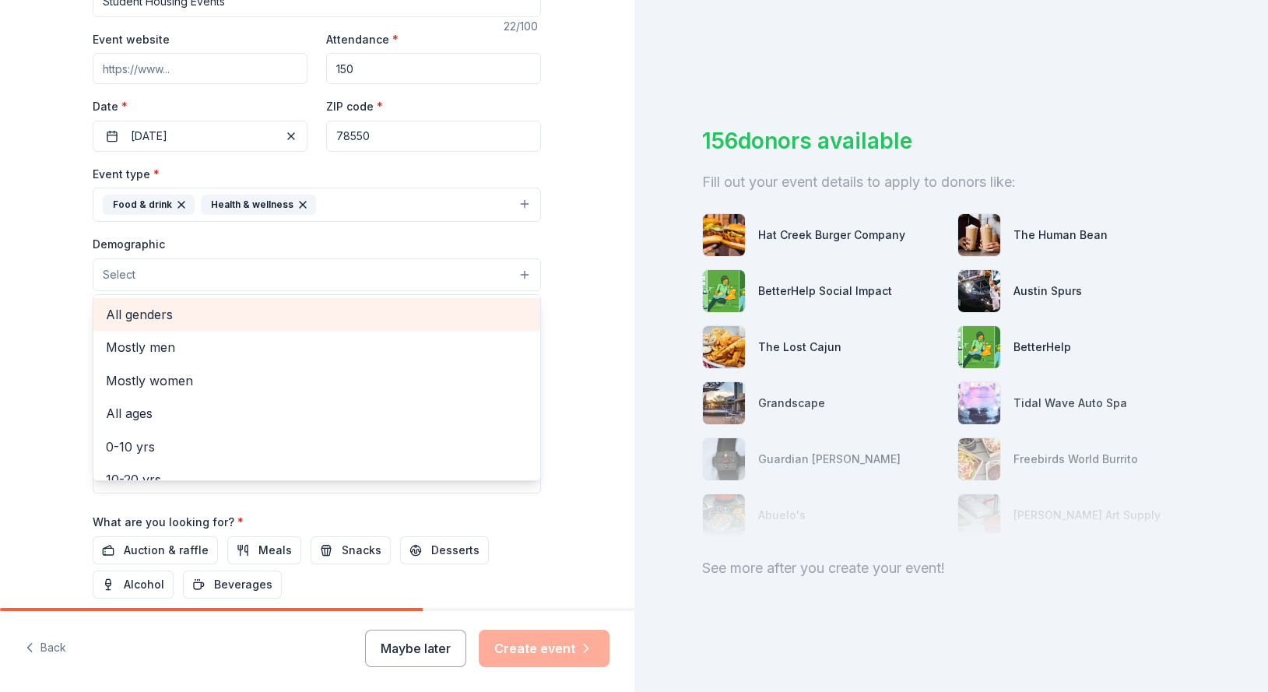
click at [133, 315] on span "All genders" at bounding box center [317, 314] width 422 height 20
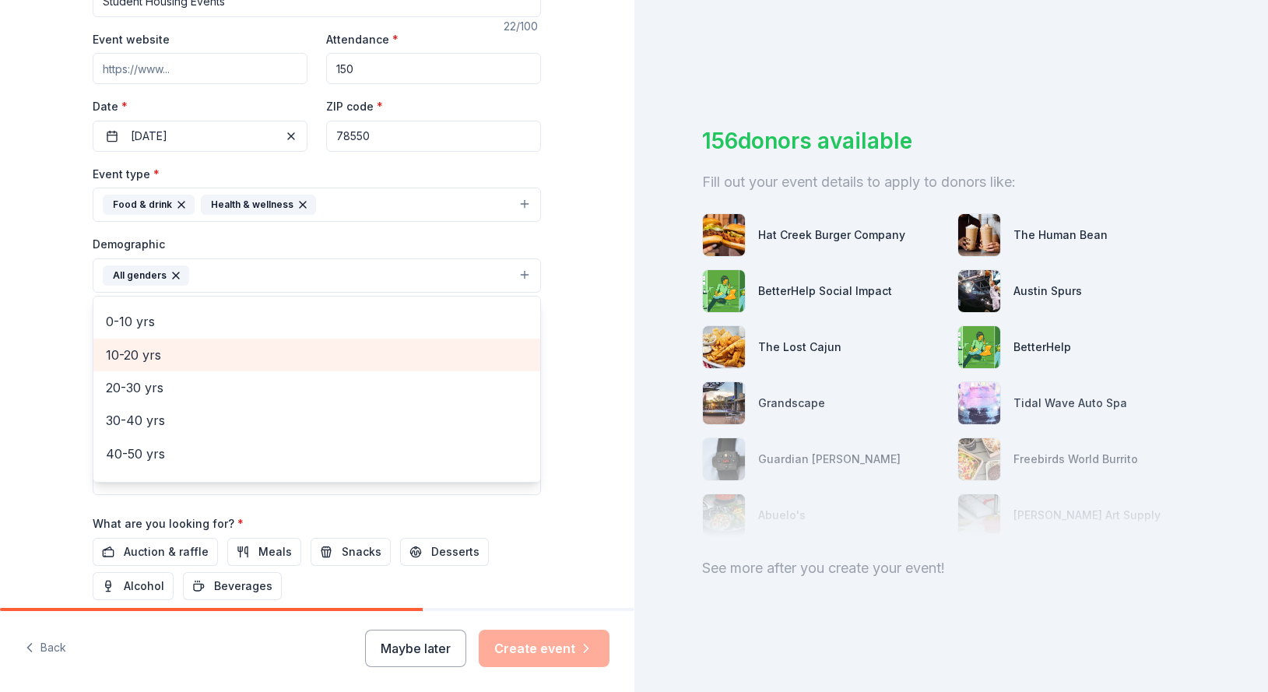
click at [142, 358] on span "10-20 yrs" at bounding box center [317, 355] width 422 height 20
click at [146, 354] on span "20-30 yrs" at bounding box center [317, 355] width 422 height 20
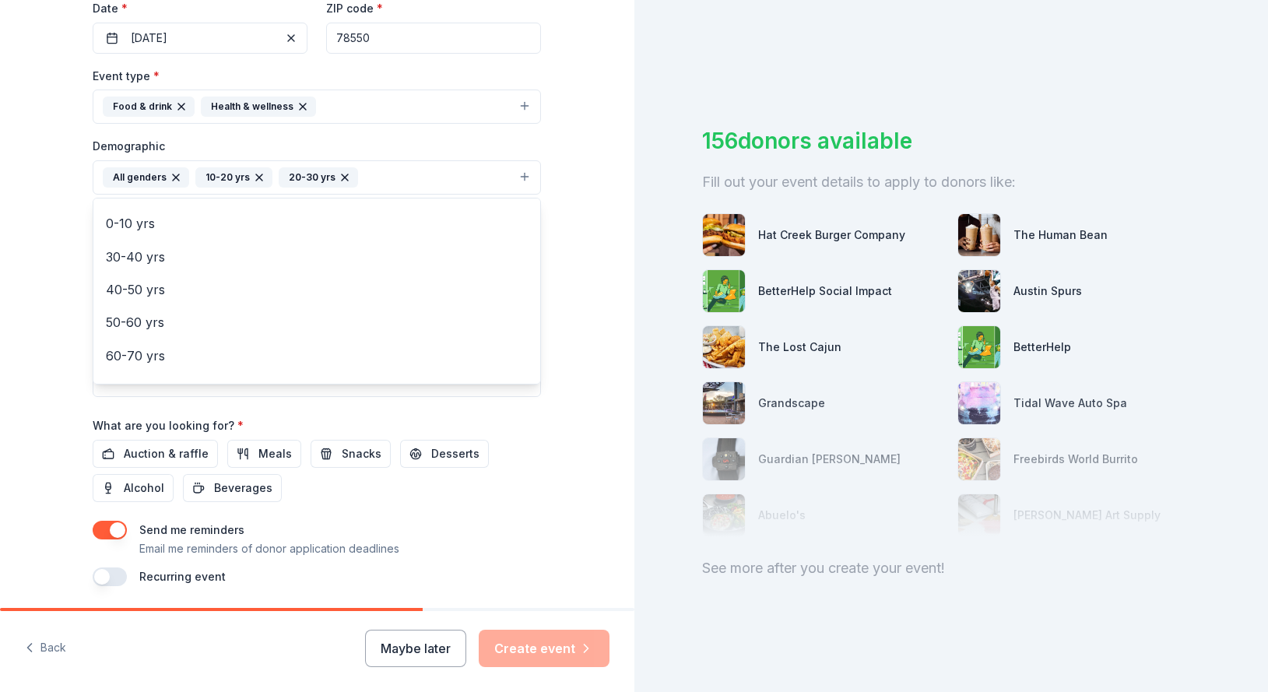
scroll to position [430, 0]
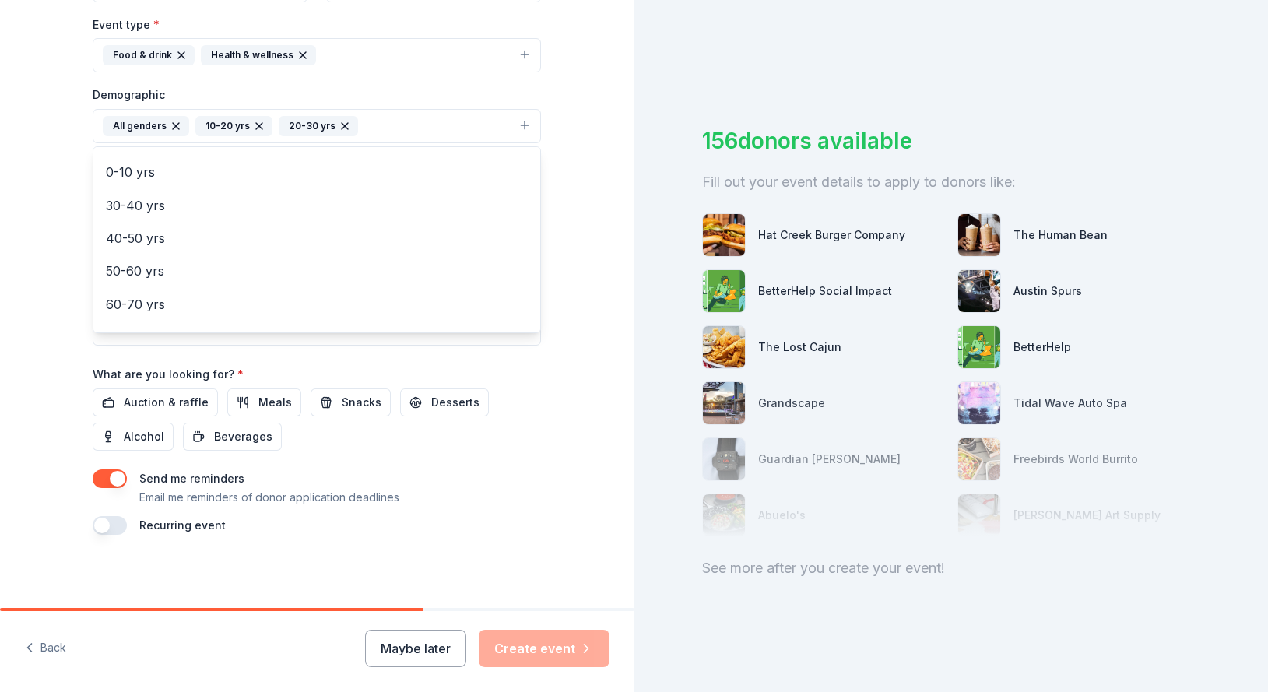
click at [584, 276] on div "Tell us about your event. We'll find in-kind donations you can apply for. Event…" at bounding box center [317, 89] width 634 height 1039
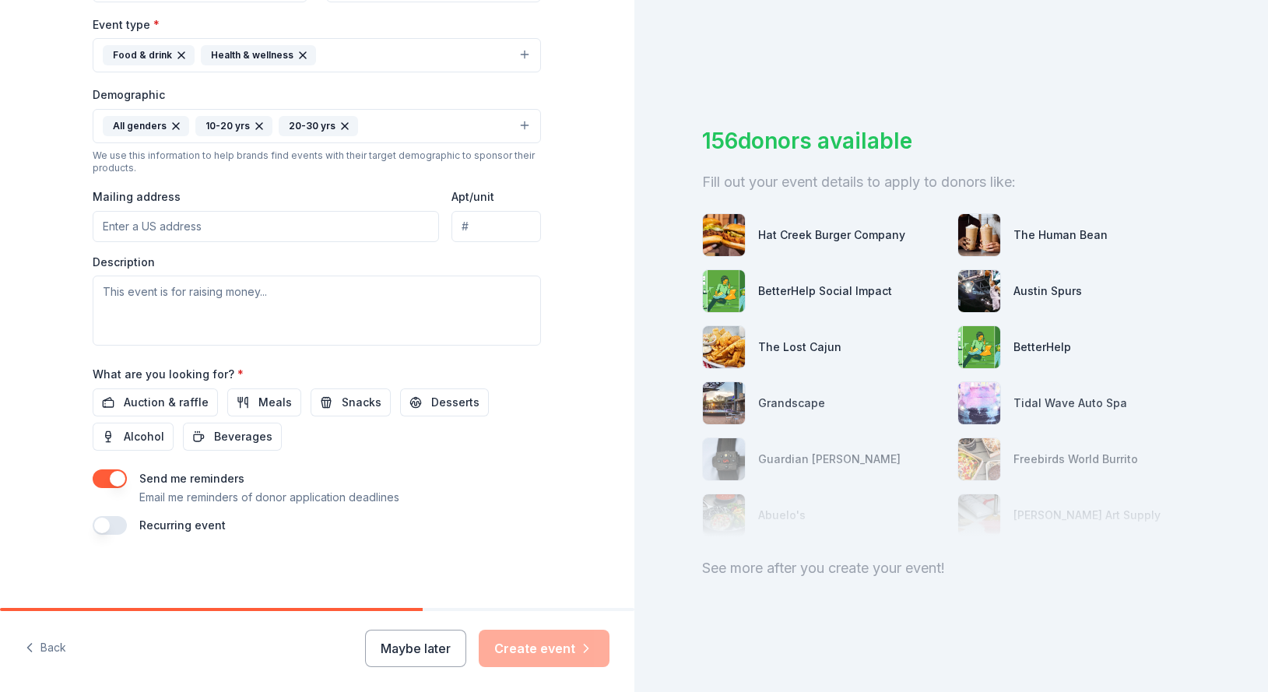
click at [104, 226] on input "Mailing address" at bounding box center [266, 226] width 346 height 31
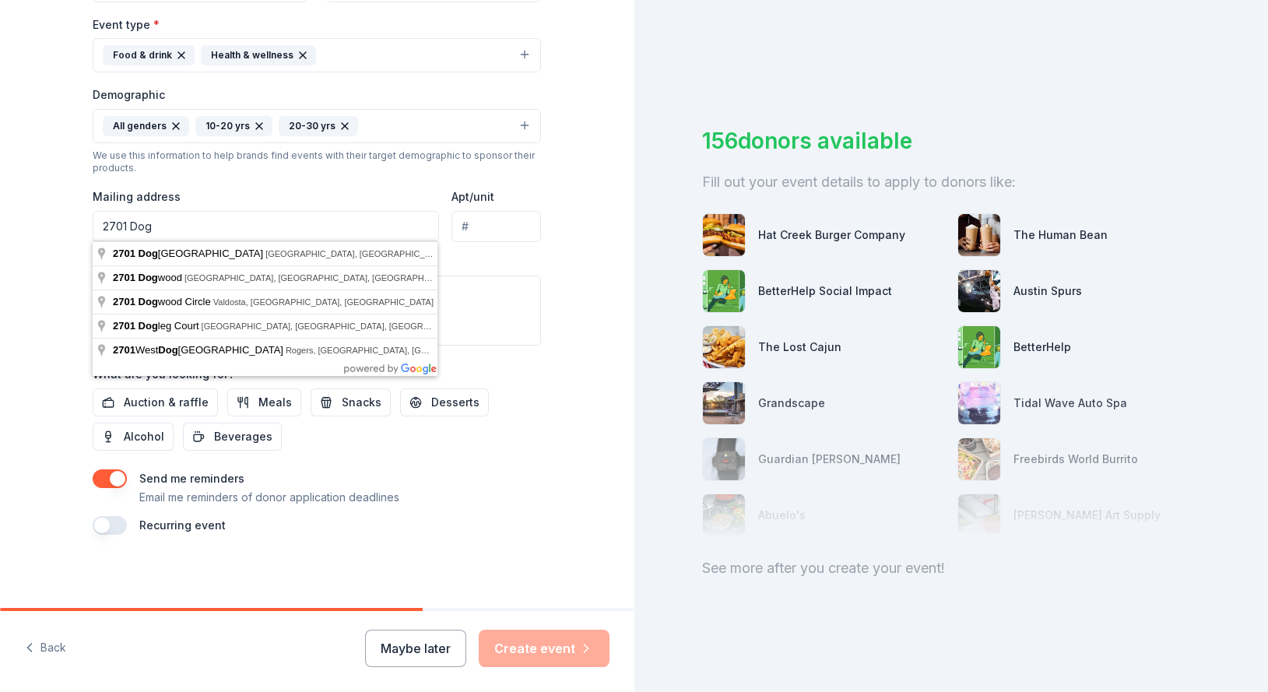
type input "2701 dogwood st"
type input "G2"
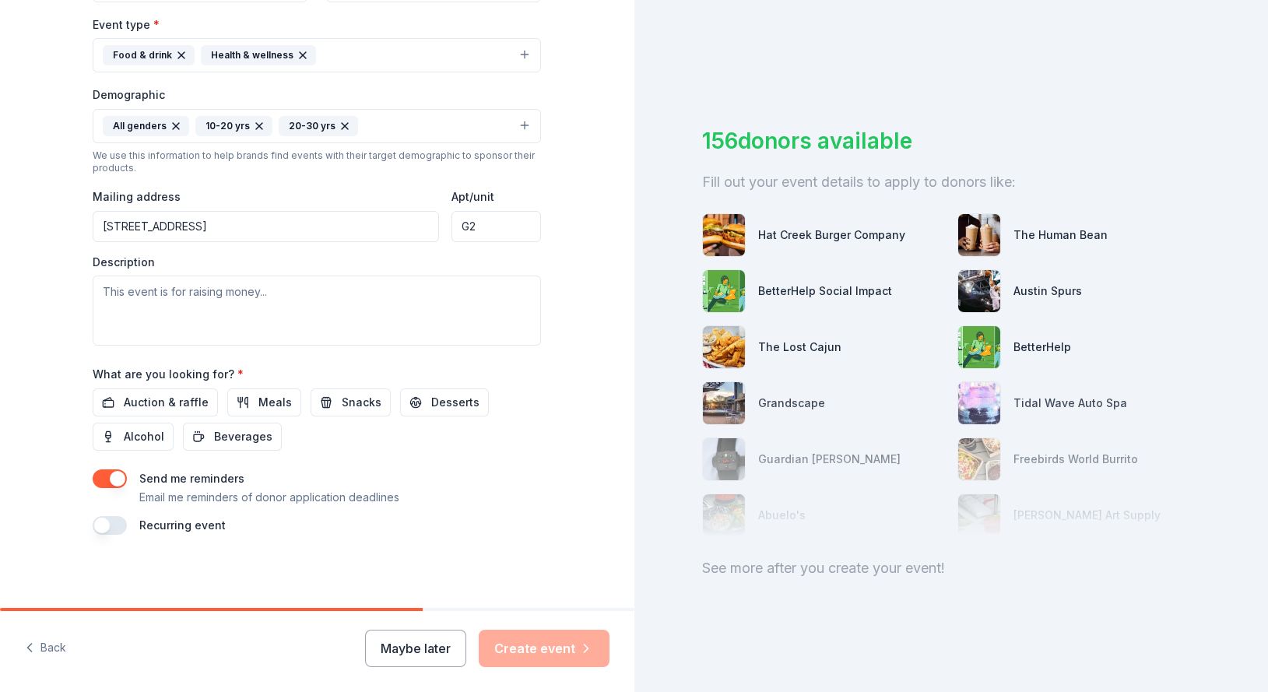
drag, startPoint x: 485, startPoint y: 229, endPoint x: 459, endPoint y: 227, distance: 26.6
click at [459, 227] on input "G2" at bounding box center [497, 226] width 90 height 31
click at [158, 294] on textarea at bounding box center [317, 311] width 448 height 70
type textarea "T"
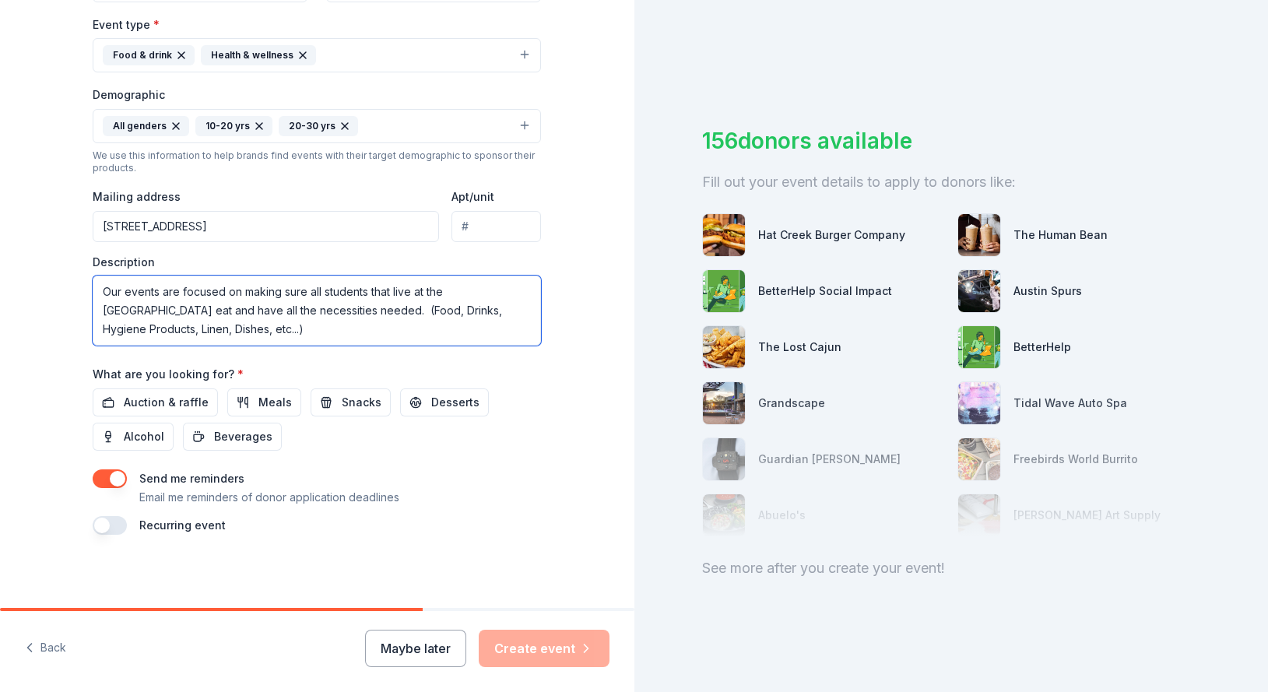
type textarea "Our events are focused on making sure all students that live at the dorms eat a…"
click at [68, 380] on div "Tell us about your event. We'll find in-kind donations you can apply for. Event…" at bounding box center [317, 89] width 634 height 1039
click at [269, 400] on span "Meals" at bounding box center [274, 402] width 33 height 19
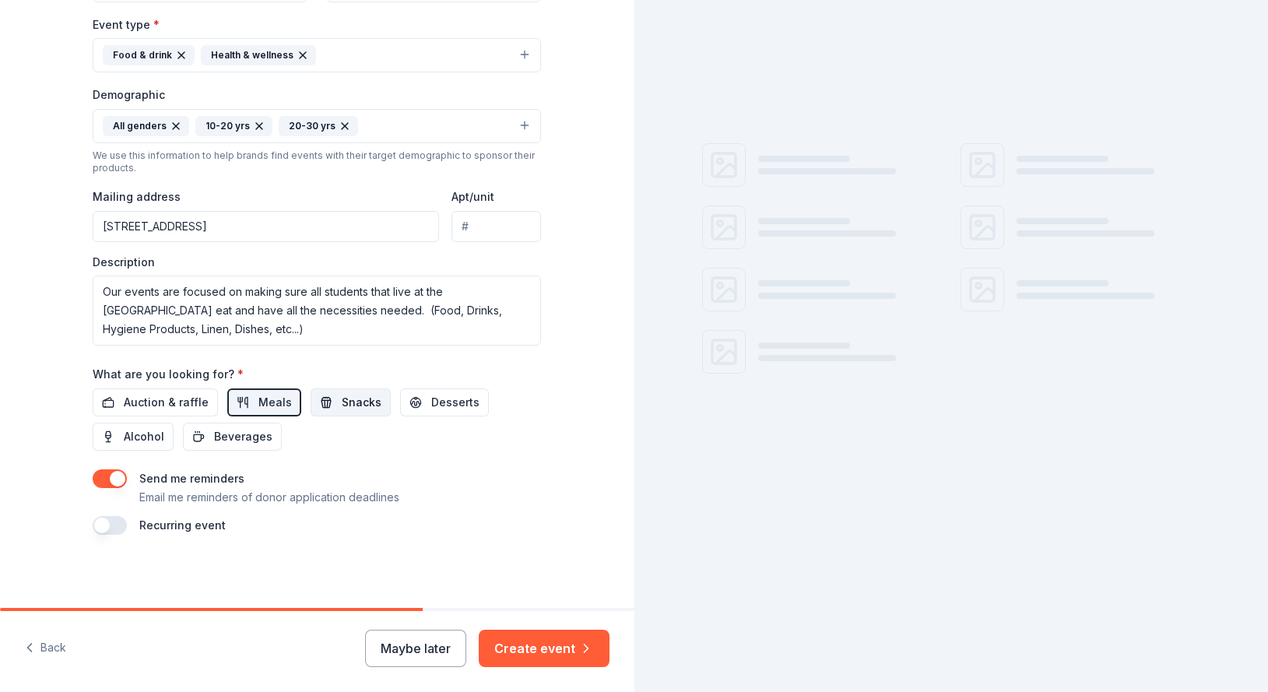
click at [357, 399] on span "Snacks" at bounding box center [362, 402] width 40 height 19
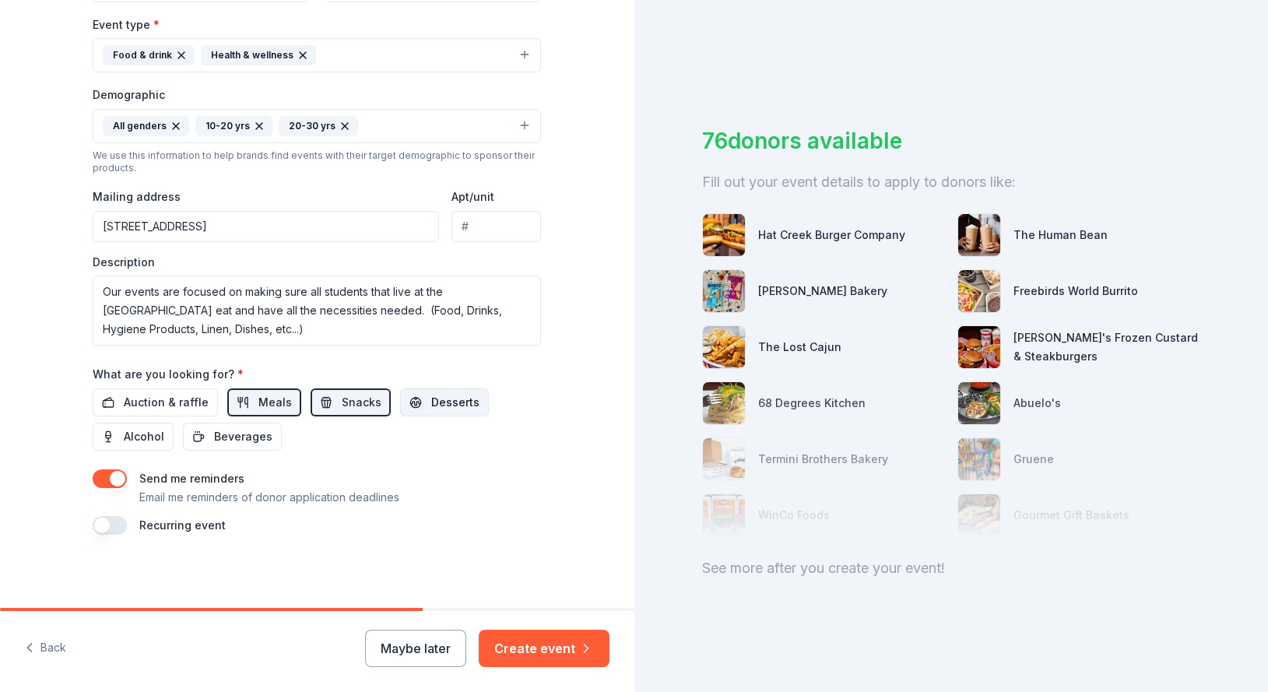
click at [462, 401] on span "Desserts" at bounding box center [455, 402] width 48 height 19
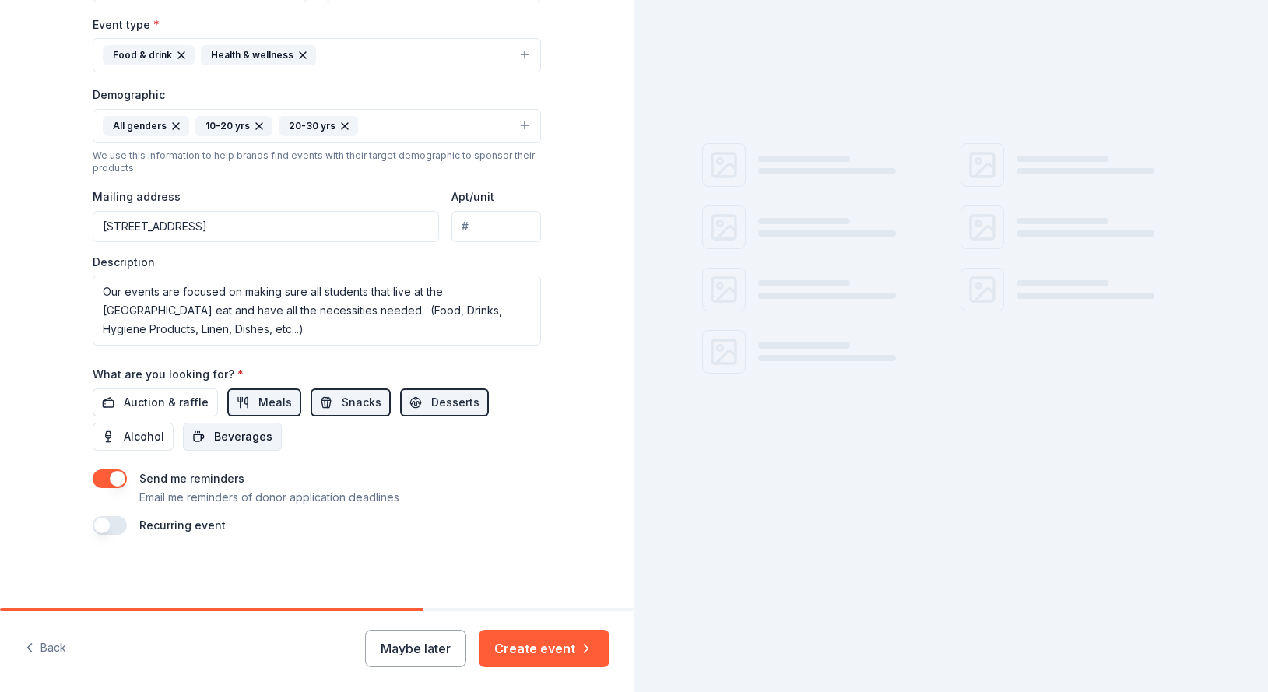
click at [226, 431] on span "Beverages" at bounding box center [243, 436] width 58 height 19
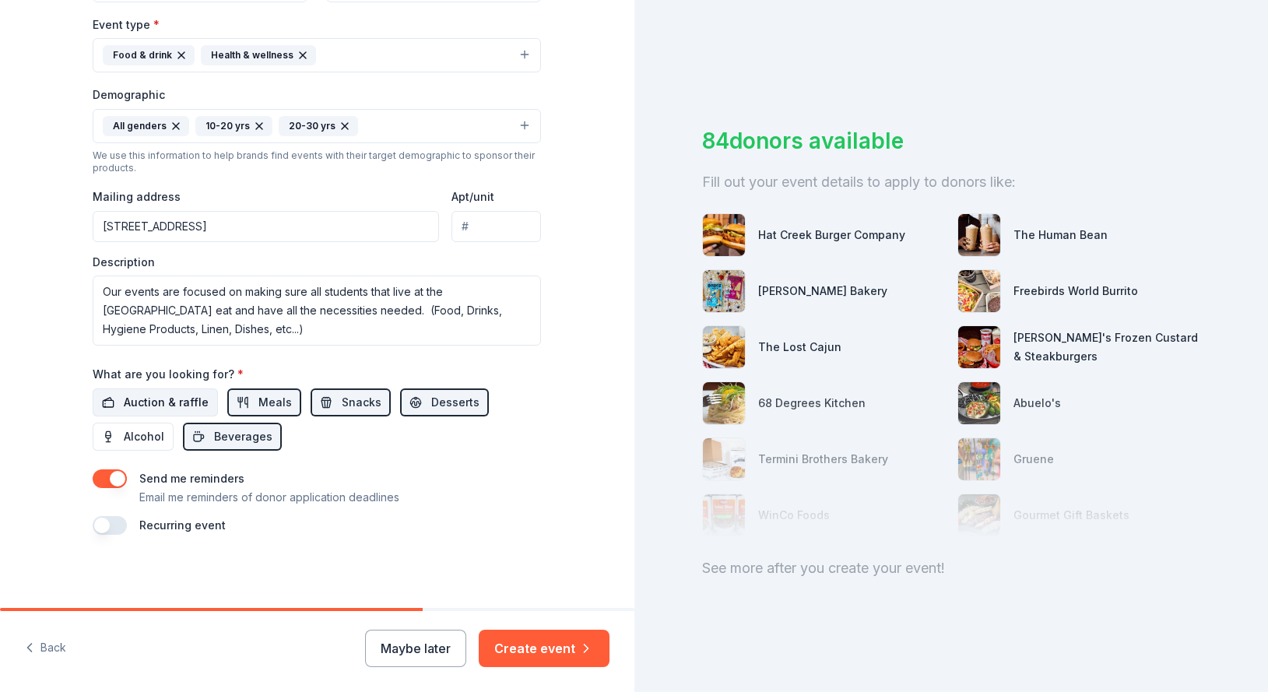
click at [163, 397] on span "Auction & raffle" at bounding box center [166, 402] width 85 height 19
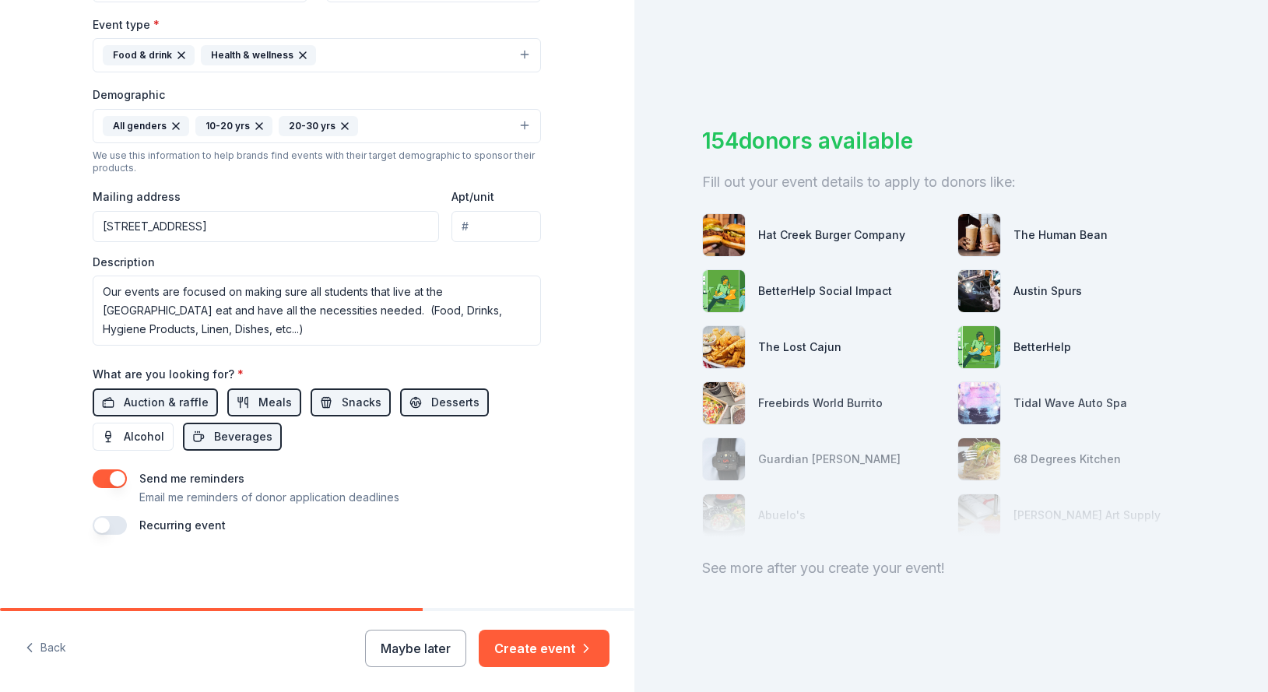
click at [124, 529] on div "Recurring event" at bounding box center [317, 525] width 448 height 19
click at [110, 525] on button "button" at bounding box center [110, 525] width 34 height 19
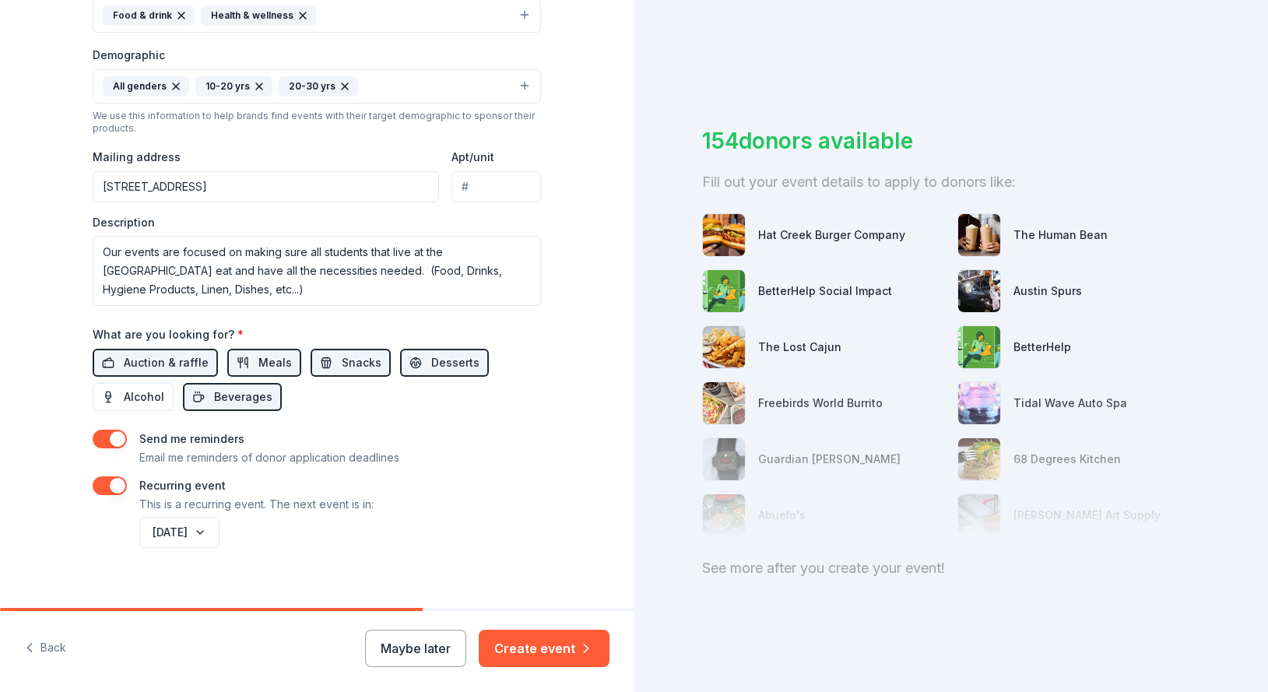
scroll to position [486, 0]
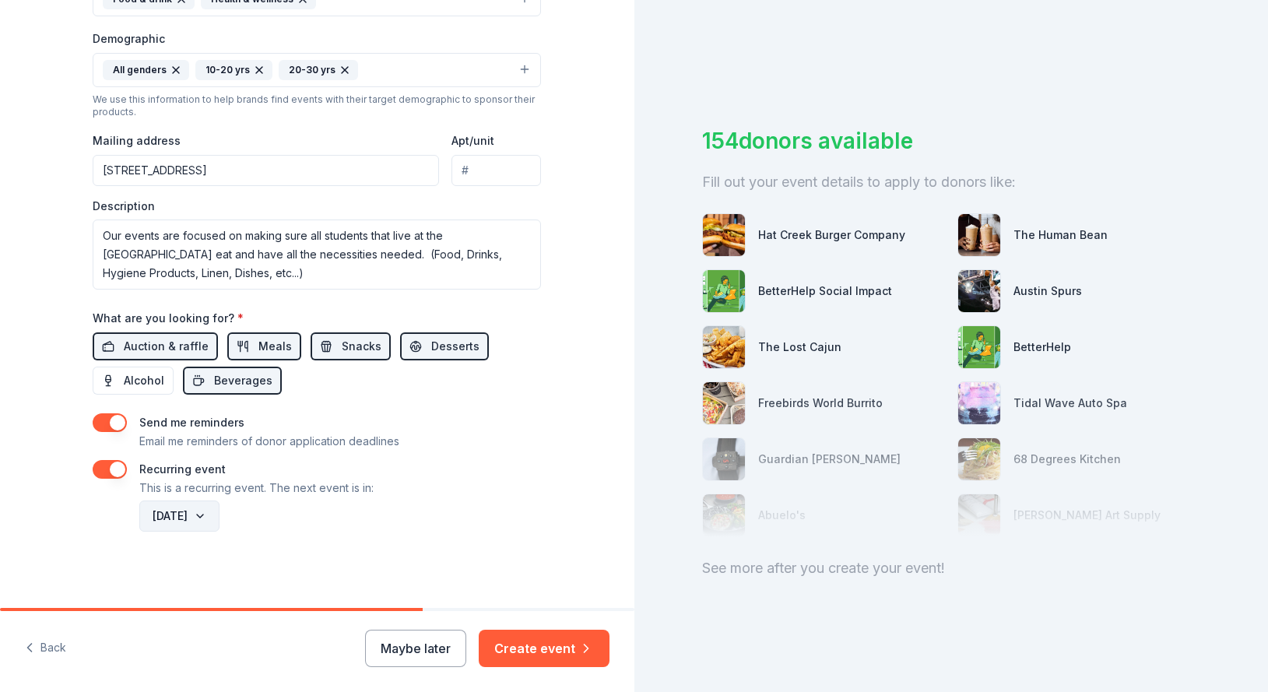
click at [220, 515] on button "November 2026" at bounding box center [179, 516] width 80 height 31
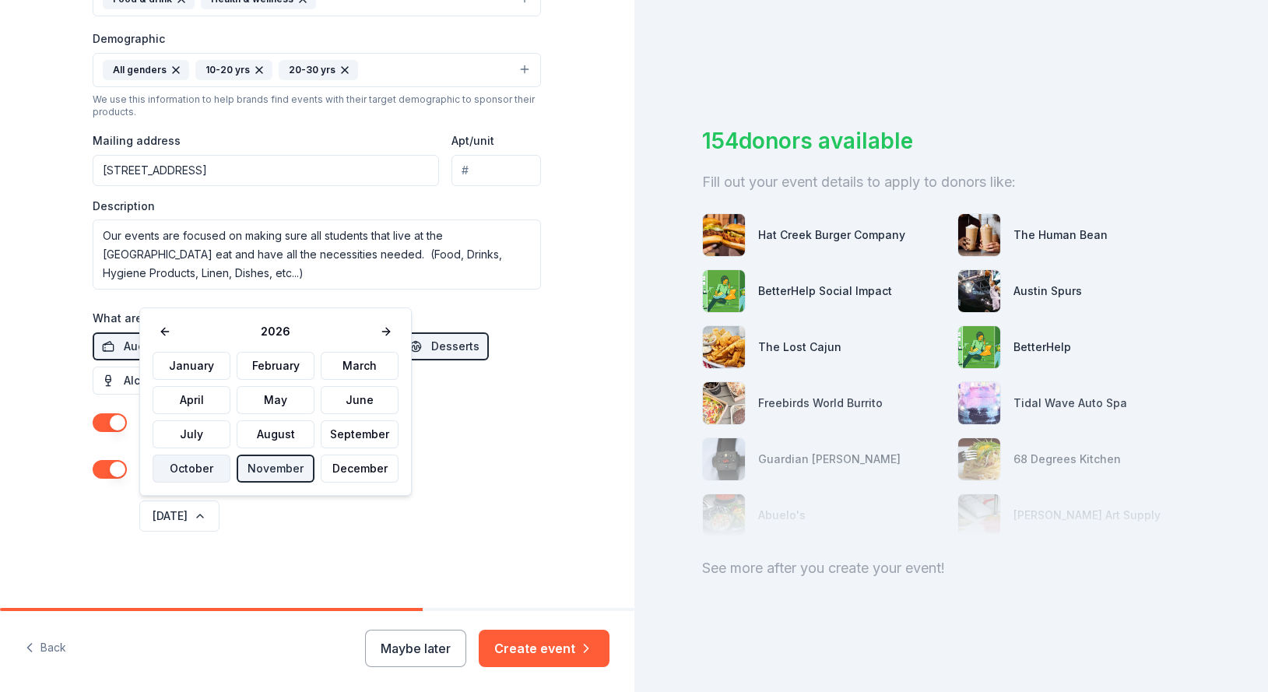
click at [188, 468] on button "October" at bounding box center [192, 469] width 78 height 28
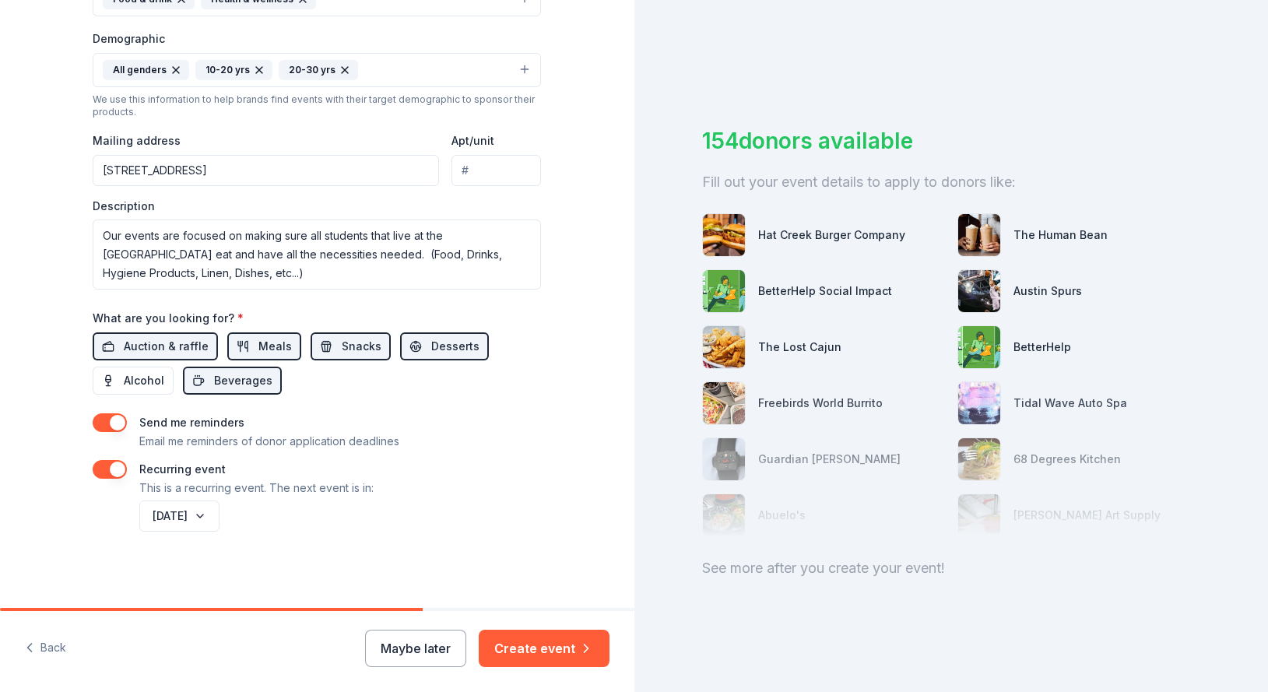
click at [113, 468] on button "button" at bounding box center [110, 469] width 34 height 19
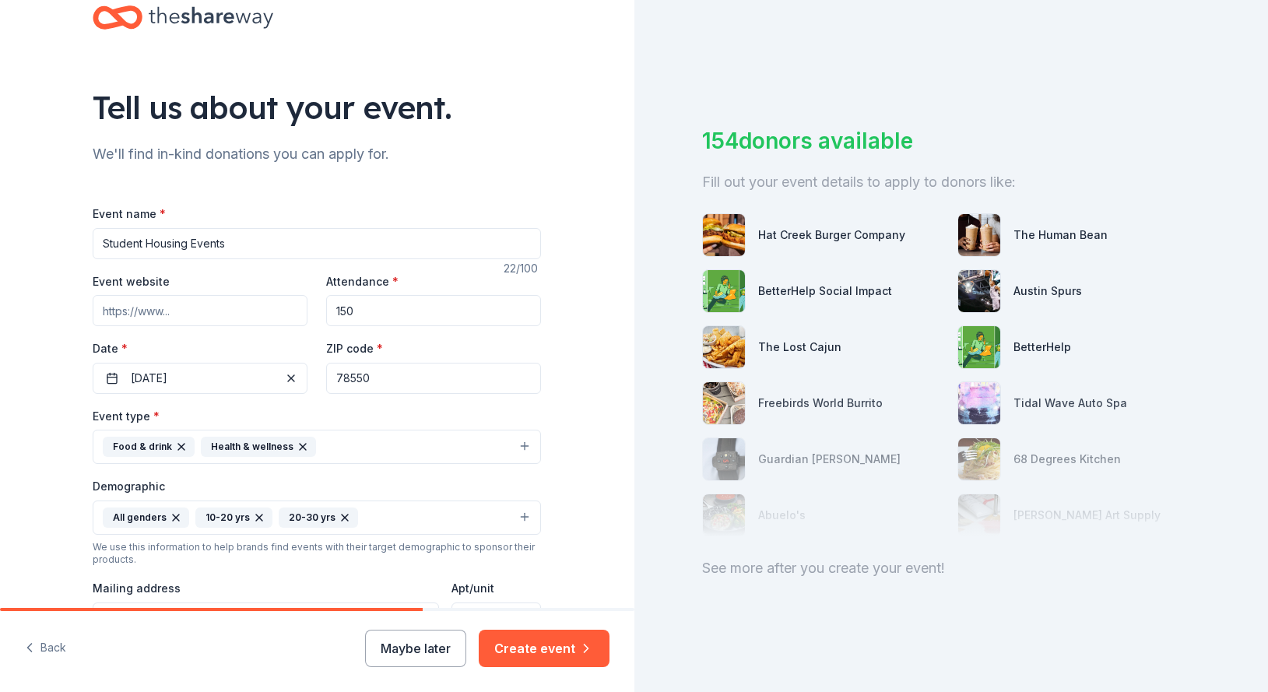
scroll to position [0, 0]
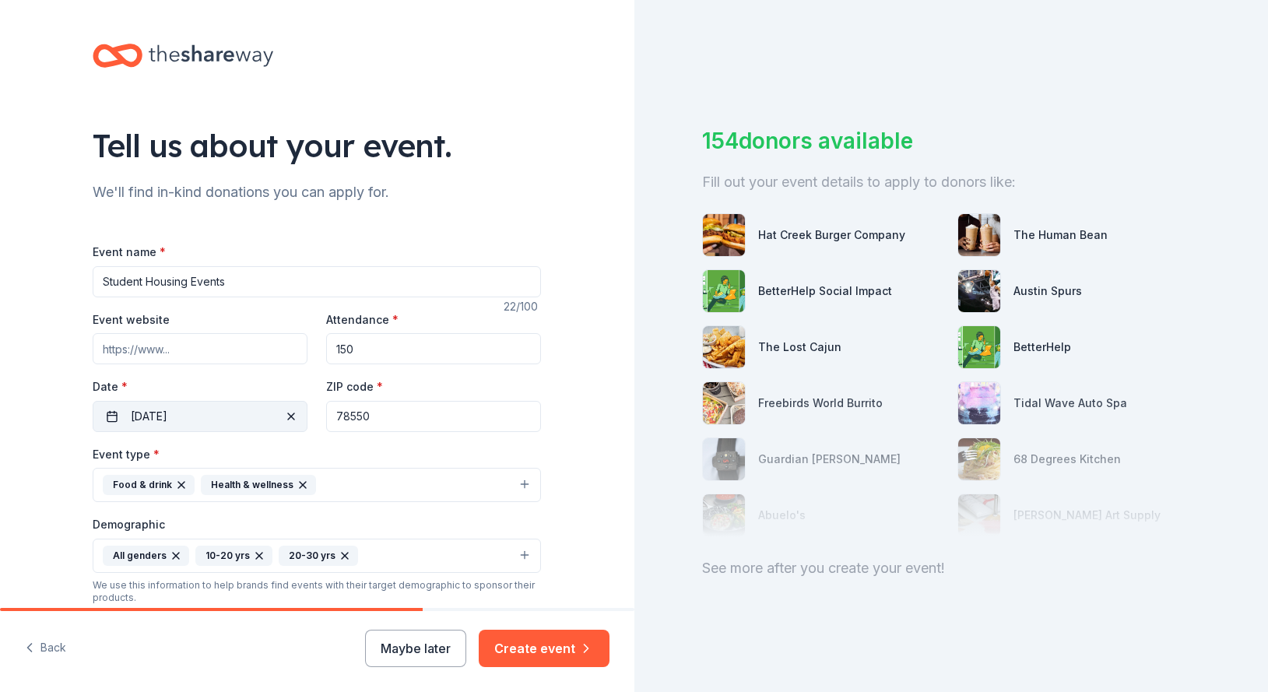
click at [160, 416] on button "11/14/2025" at bounding box center [200, 416] width 215 height 31
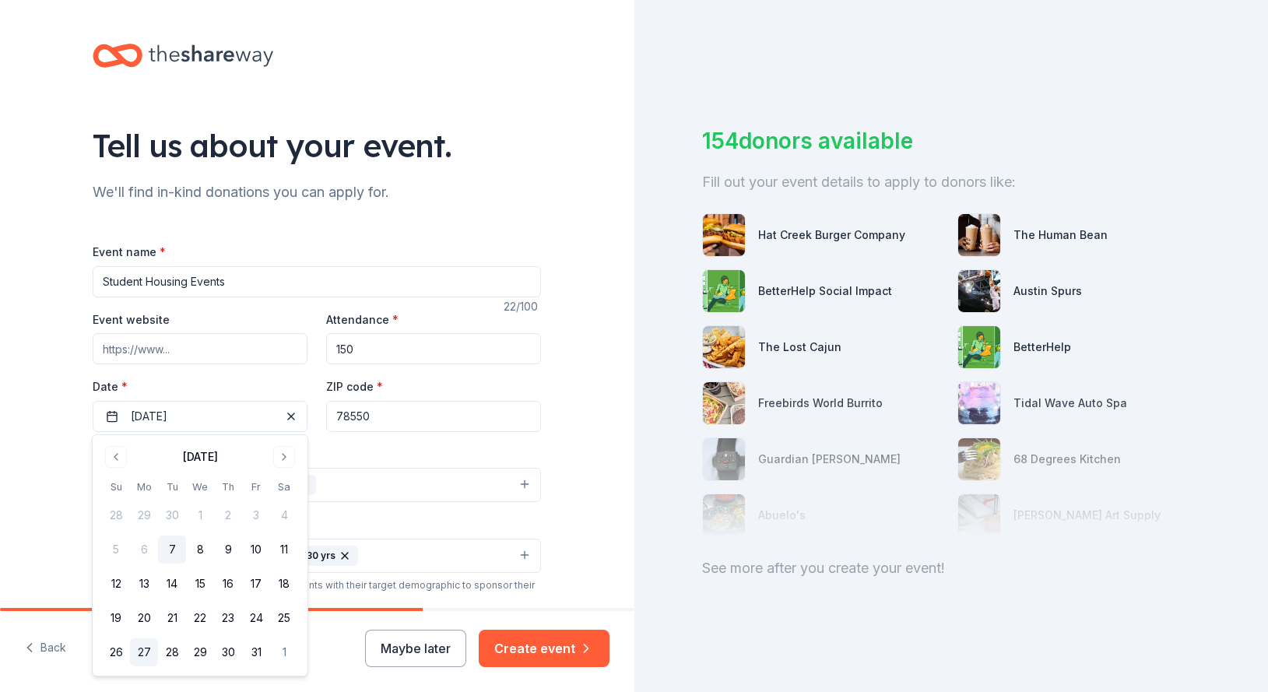
click at [142, 655] on button "27" at bounding box center [144, 652] width 28 height 28
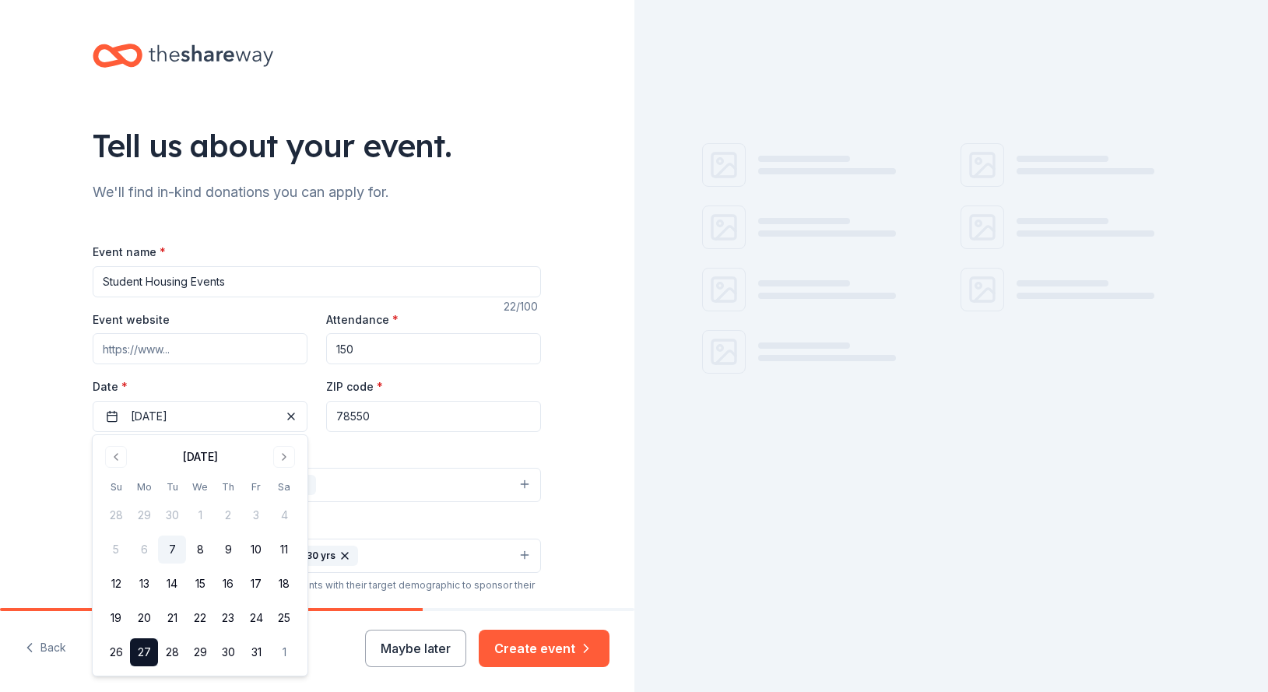
click at [51, 411] on div "Tell us about your event. We'll find in-kind donations you can apply for. Event…" at bounding box center [317, 519] width 634 height 1039
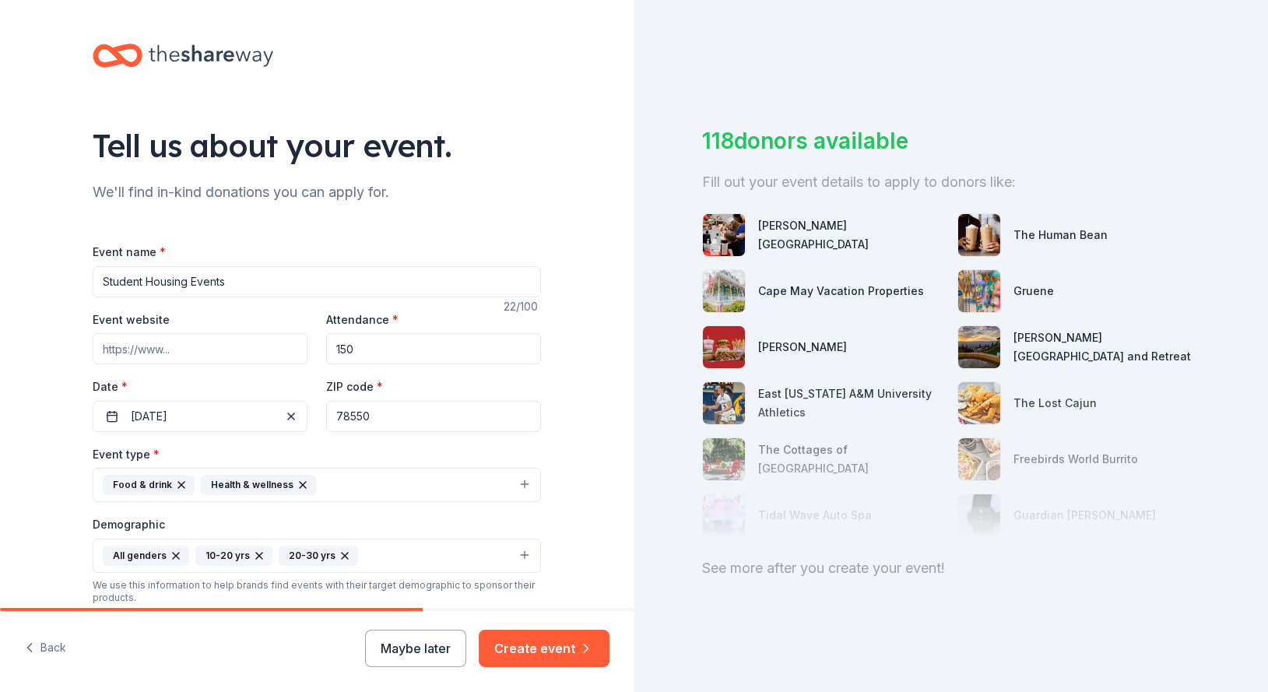
click at [395, 489] on button "Food & drink Health & wellness" at bounding box center [317, 485] width 448 height 34
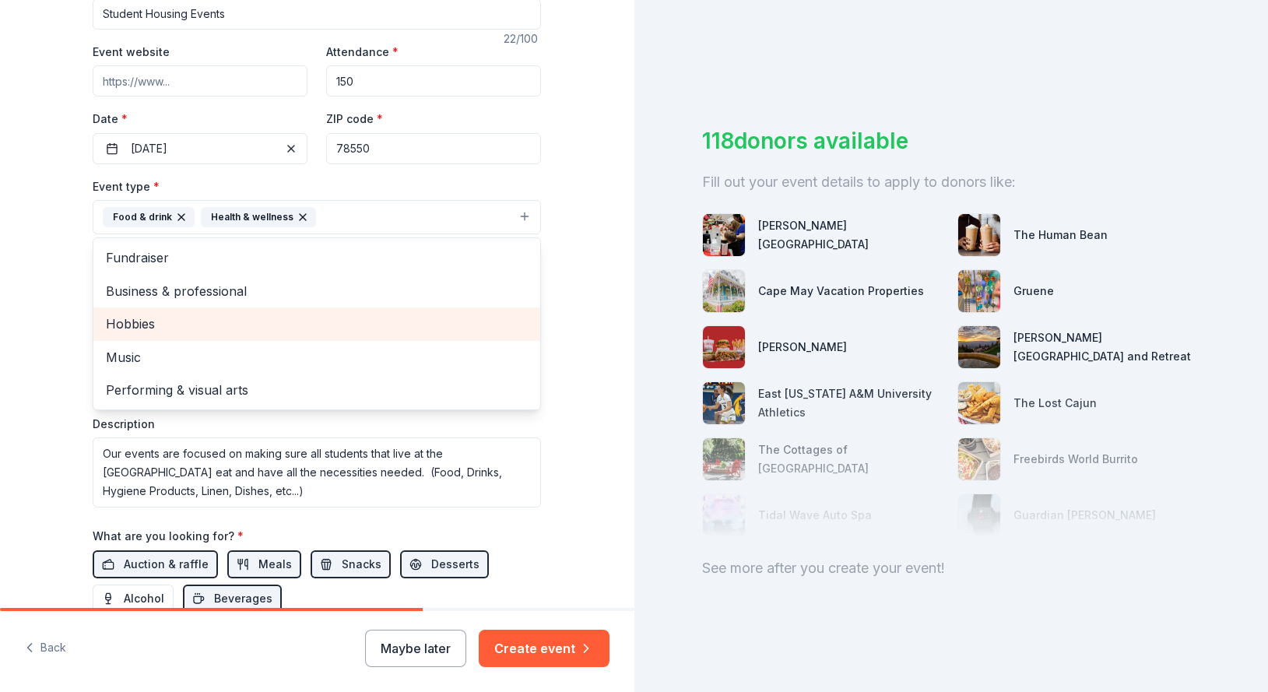
scroll to position [374, 0]
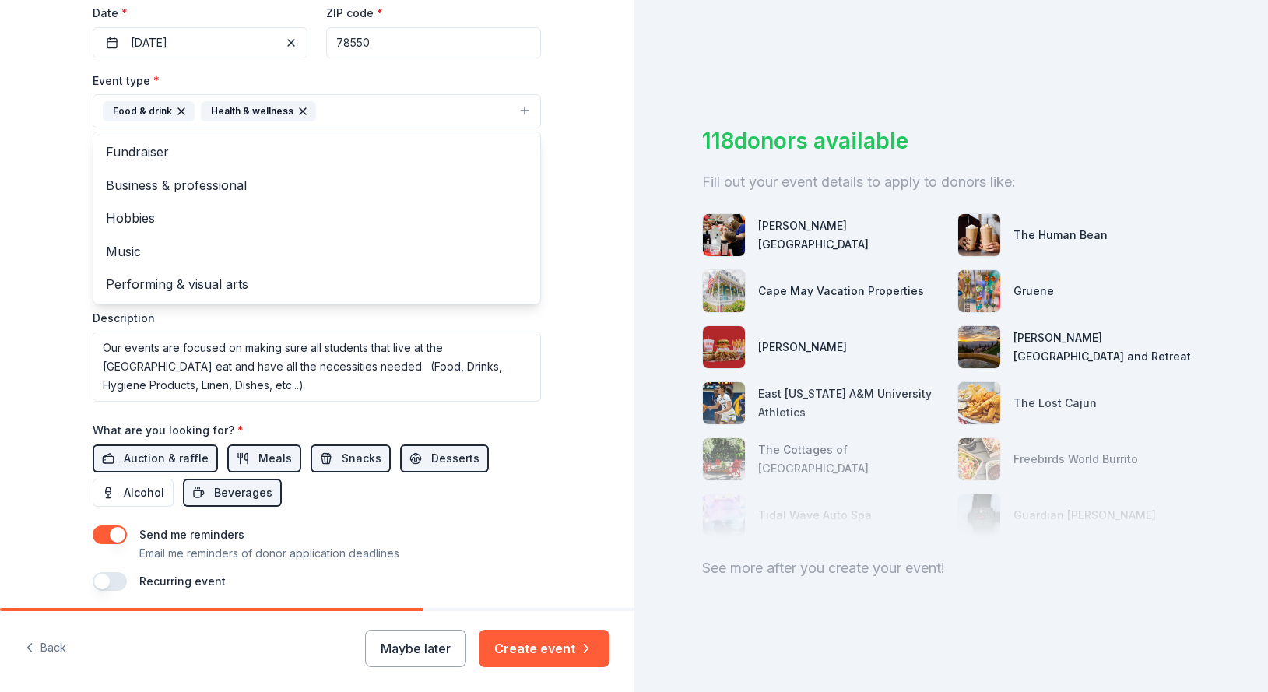
click at [650, 167] on div "Tell us about your event. We'll find in-kind donations you can apply for. Event…" at bounding box center [634, 346] width 1268 height 692
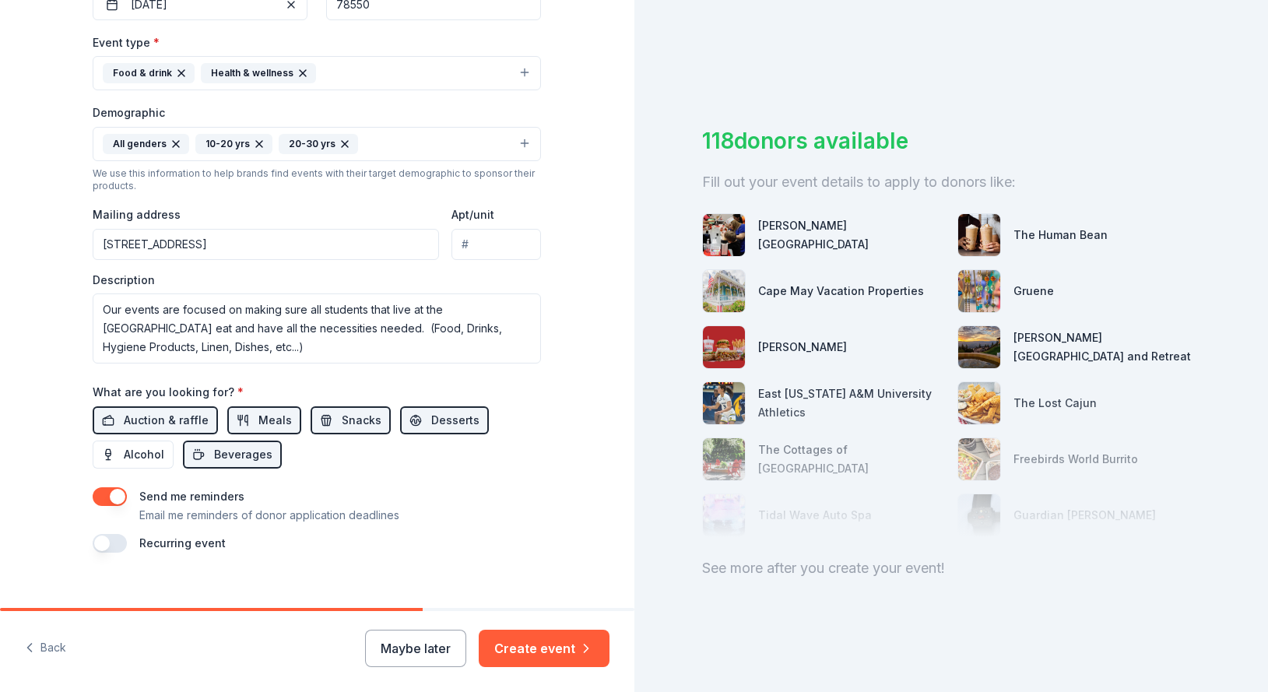
scroll to position [430, 0]
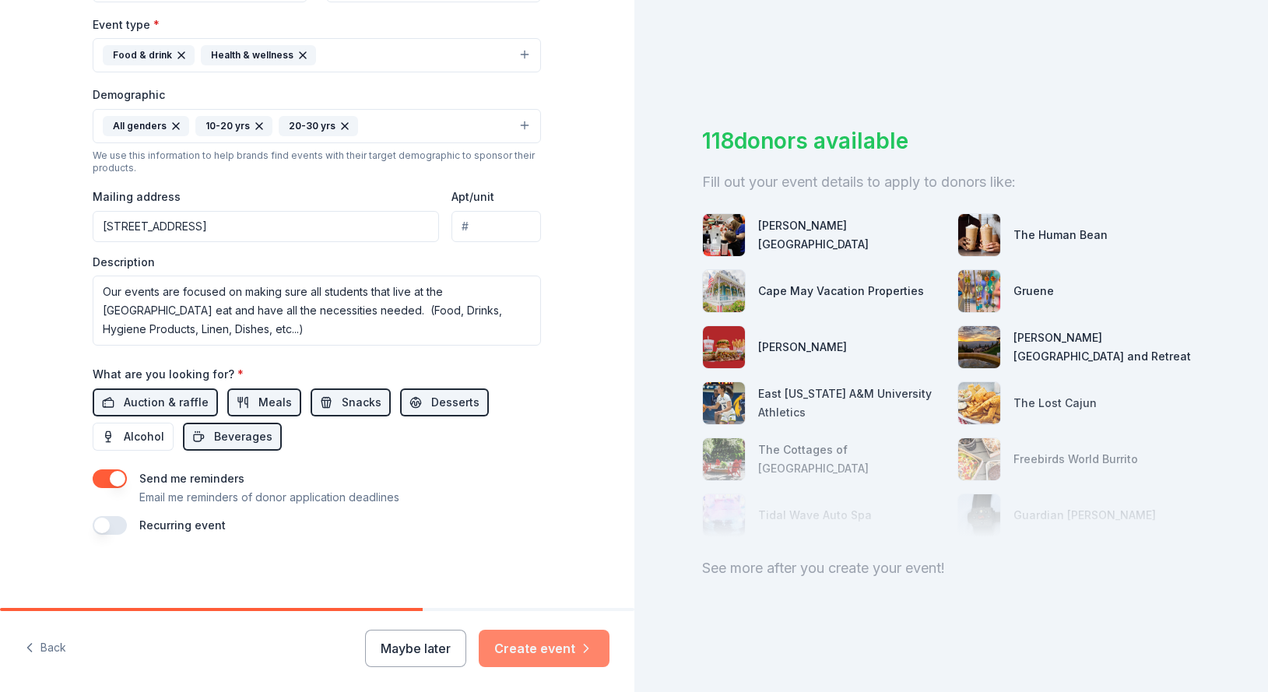
click at [533, 650] on button "Create event" at bounding box center [544, 648] width 131 height 37
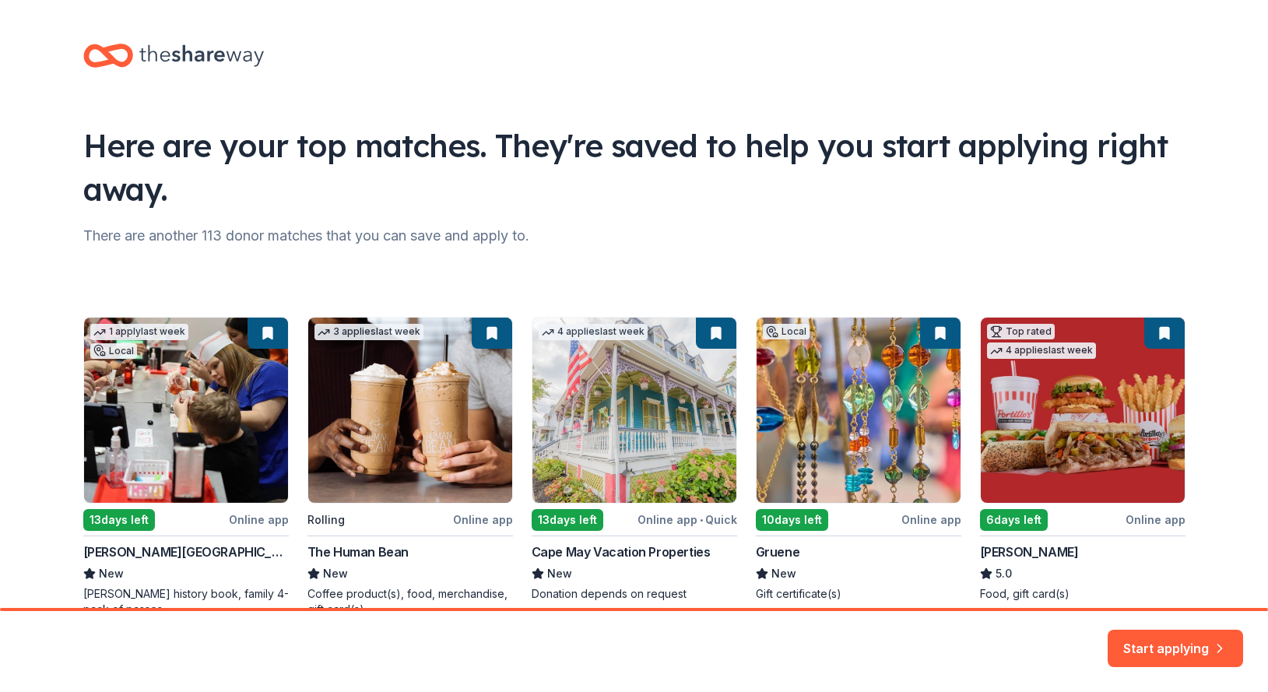
scroll to position [84, 0]
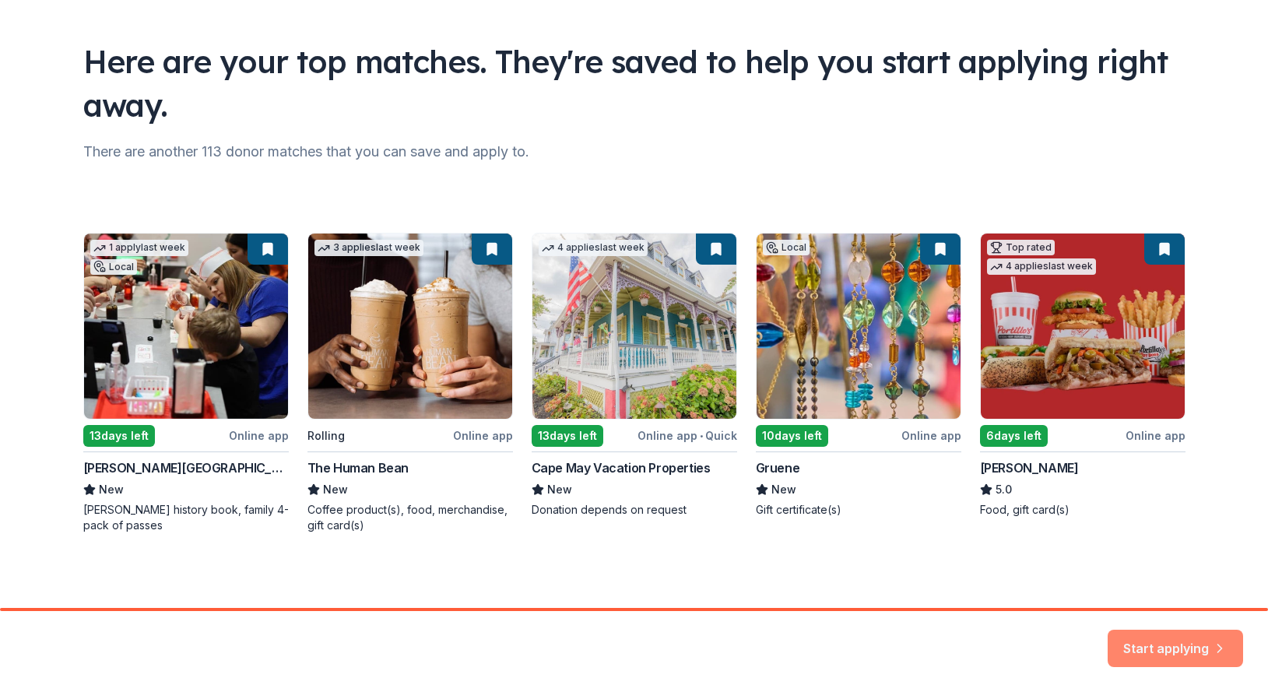
click at [1182, 644] on button "Start applying" at bounding box center [1175, 639] width 135 height 37
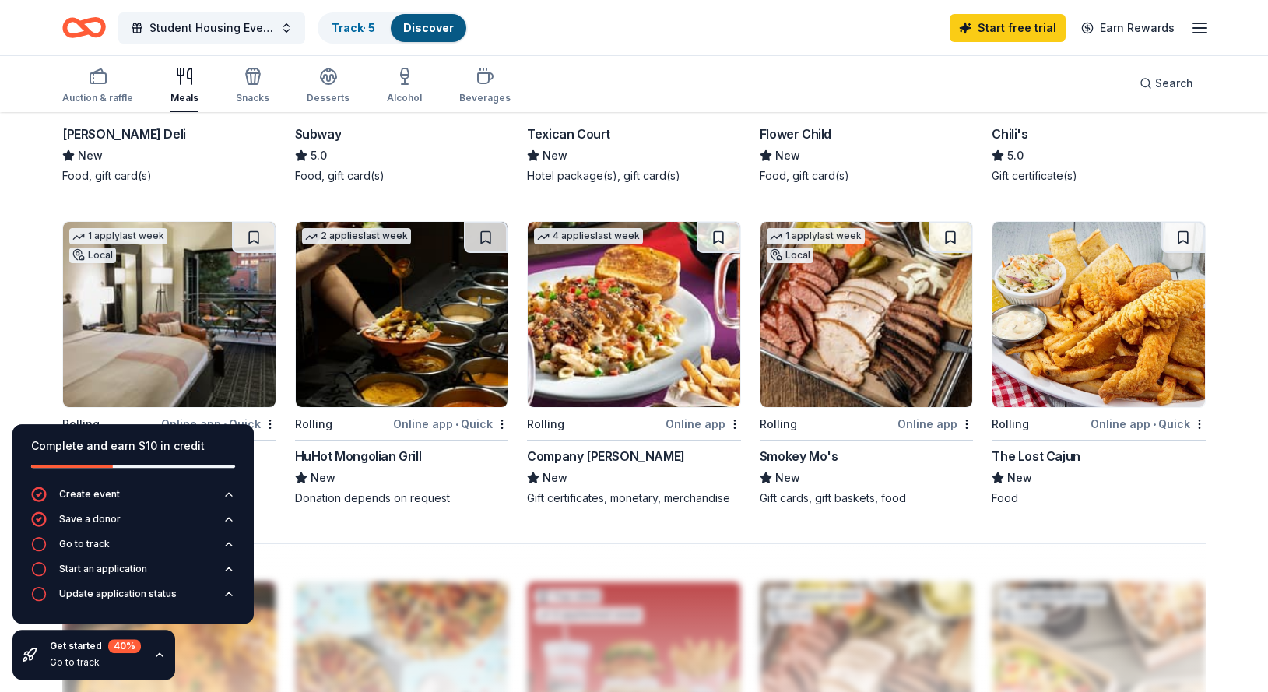
scroll to position [983, 0]
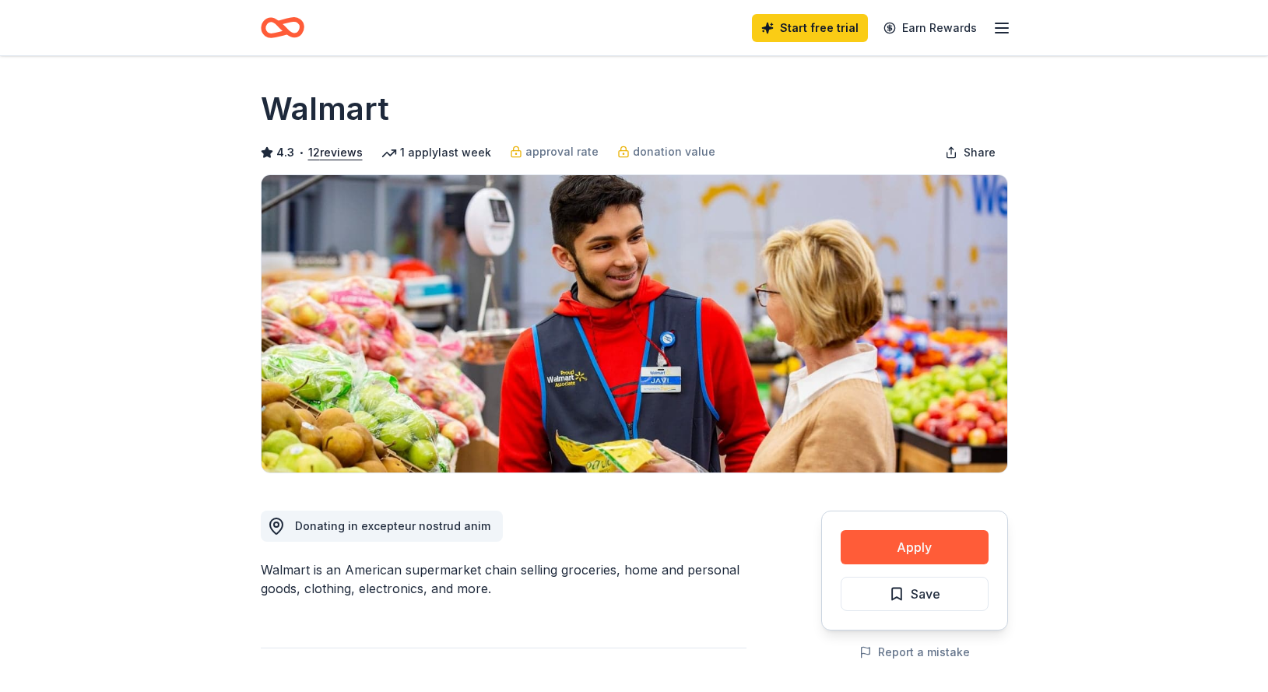
scroll to position [318, 0]
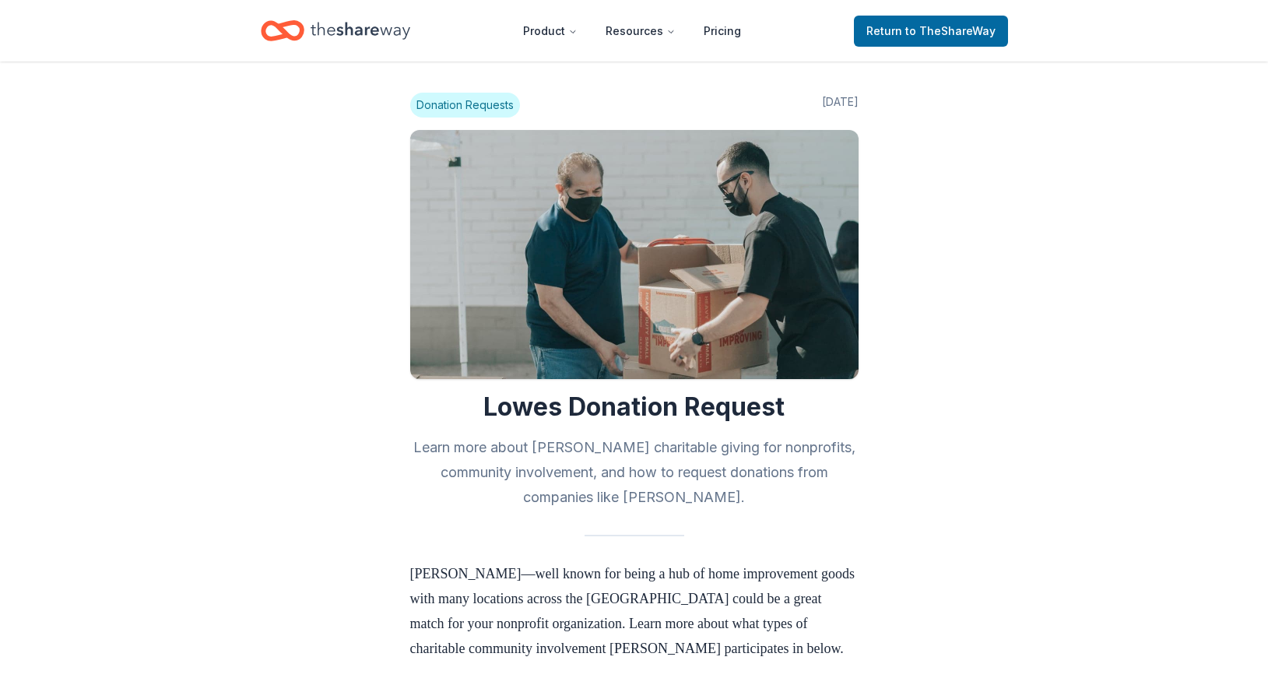
scroll to position [1509, 0]
